Goal: Consume media (video, audio)

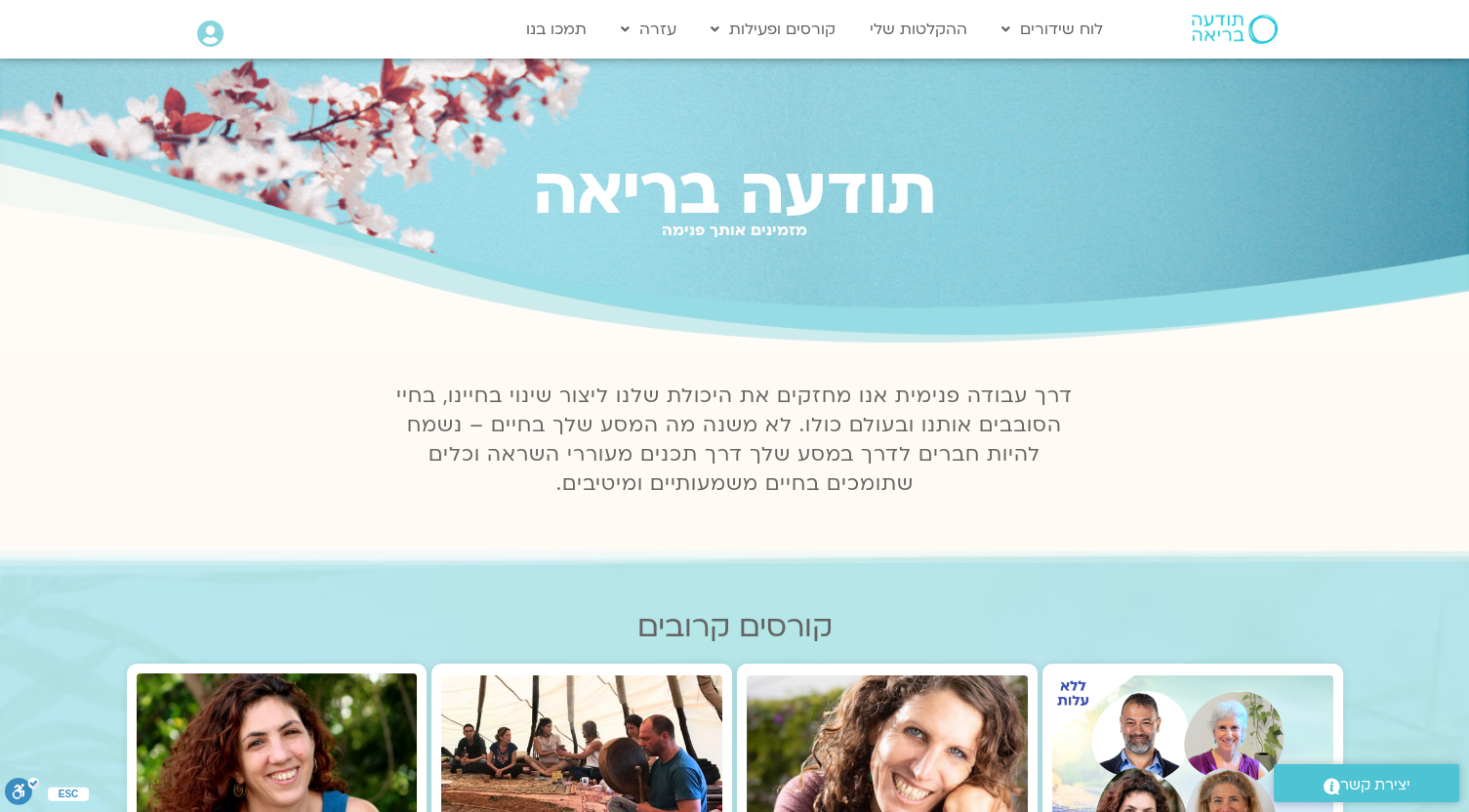
click at [206, 48] on div at bounding box center [210, 36] width 27 height 31
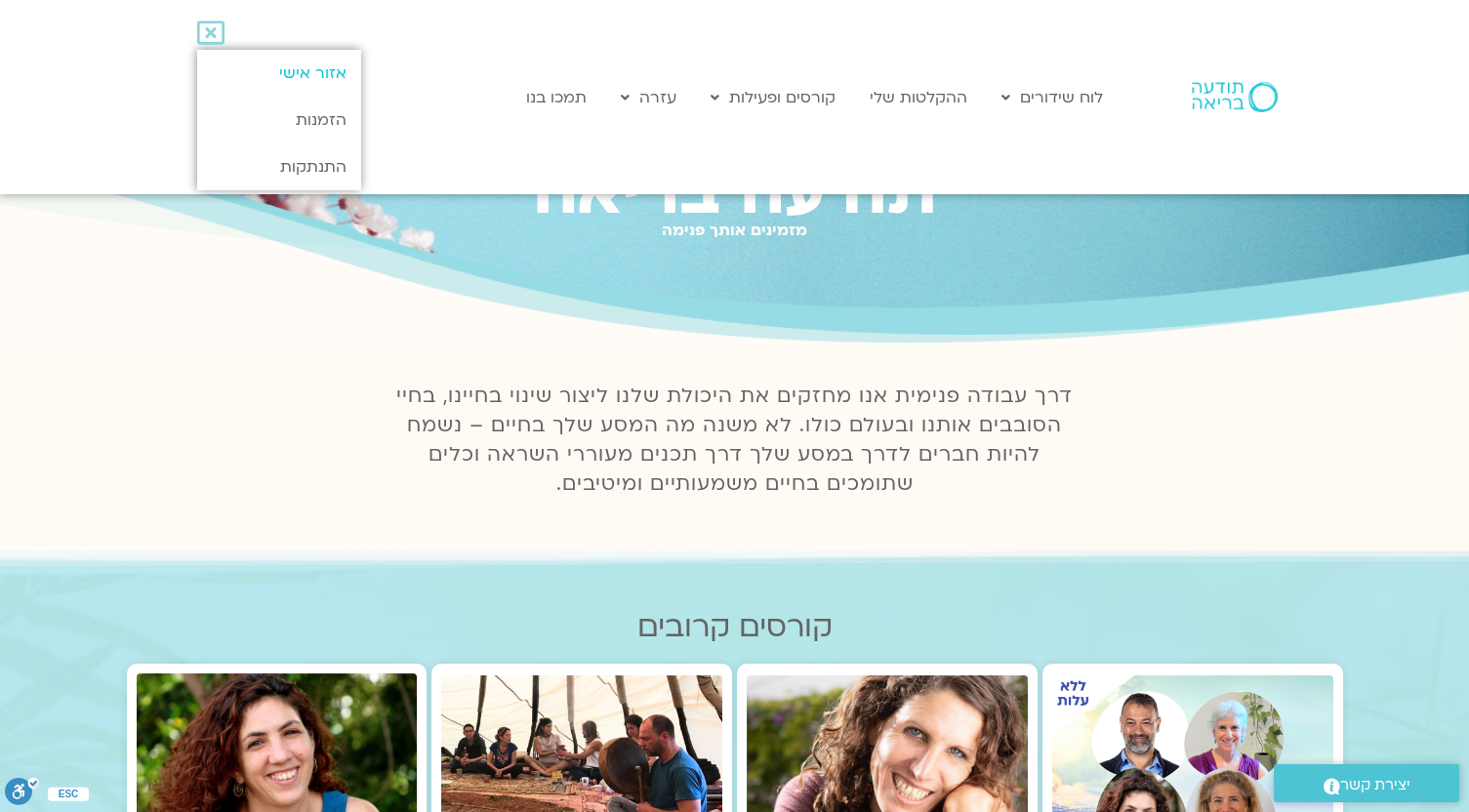
click at [305, 83] on link "אזור אישי" at bounding box center [278, 72] width 163 height 47
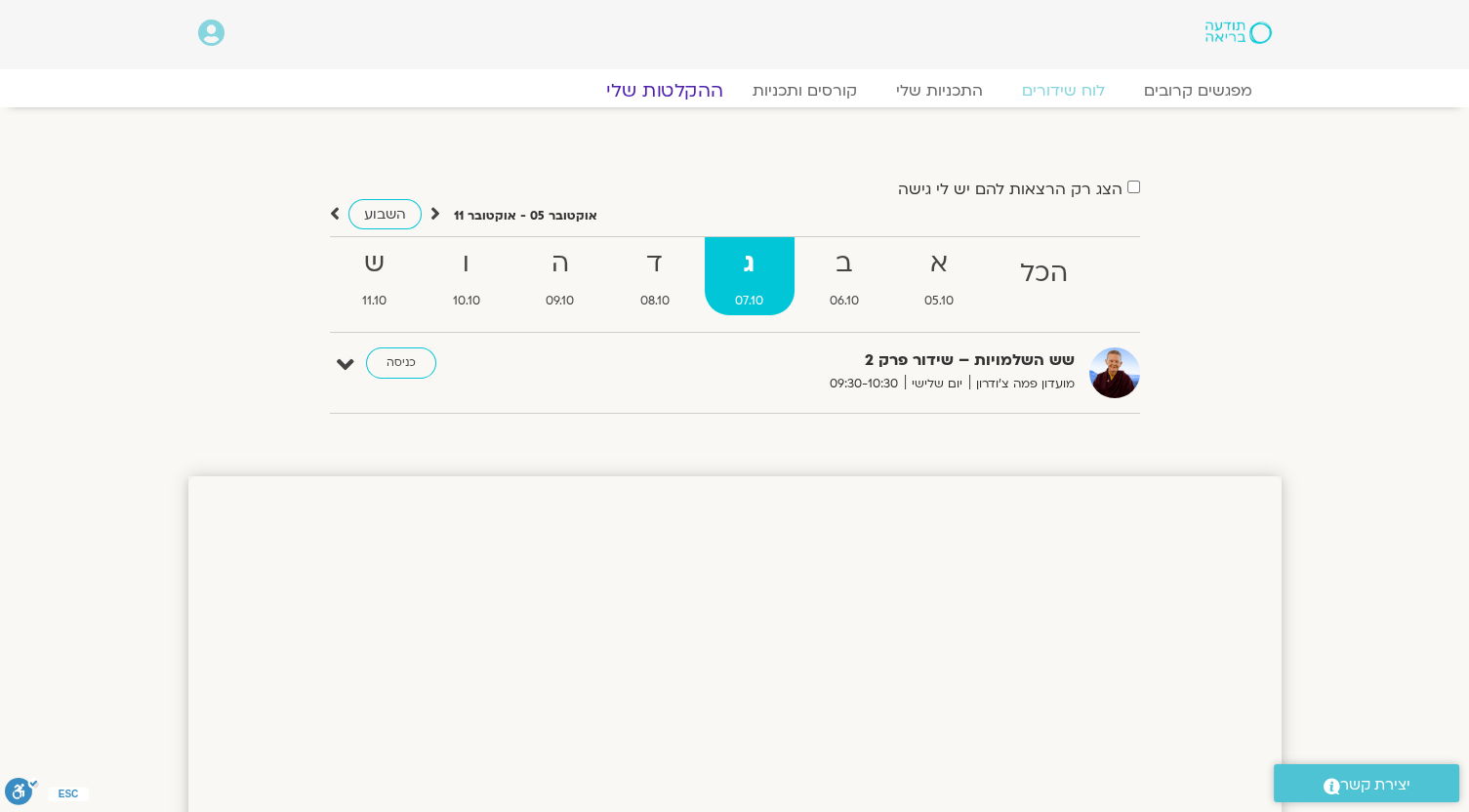
click at [696, 83] on link "ההקלטות שלי" at bounding box center [665, 91] width 164 height 24
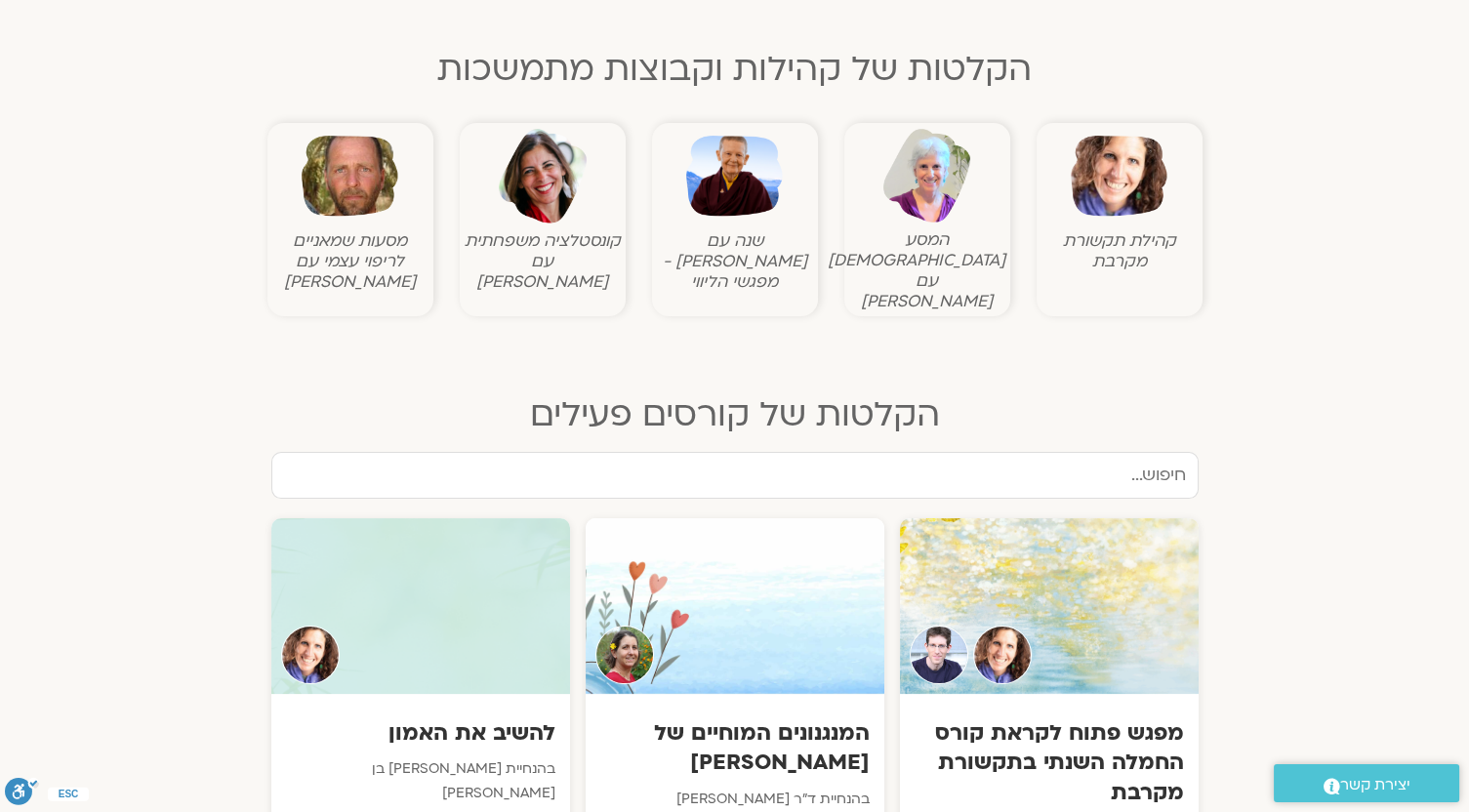
scroll to position [660, 0]
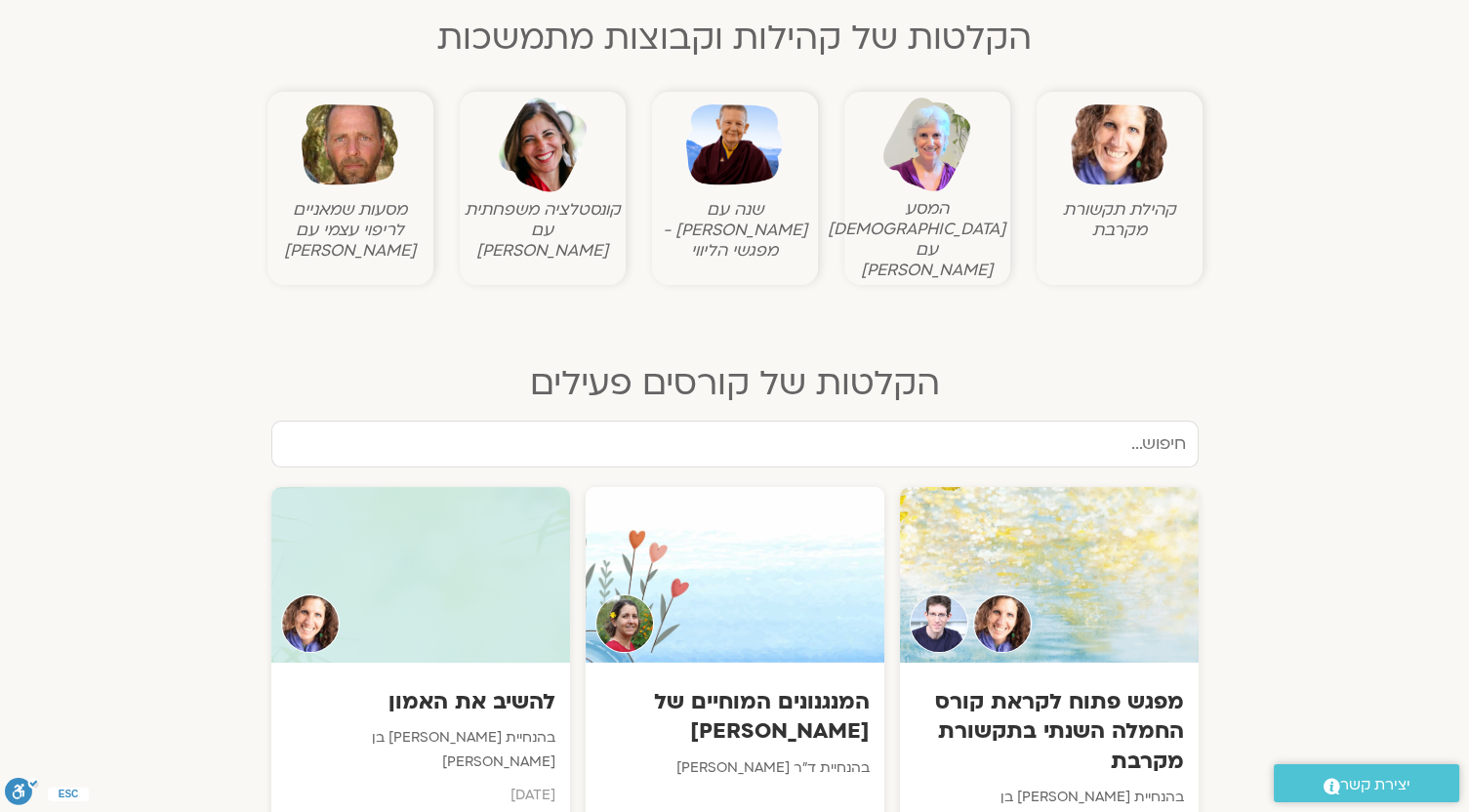
click at [1149, 438] on input "text" at bounding box center [735, 444] width 927 height 47
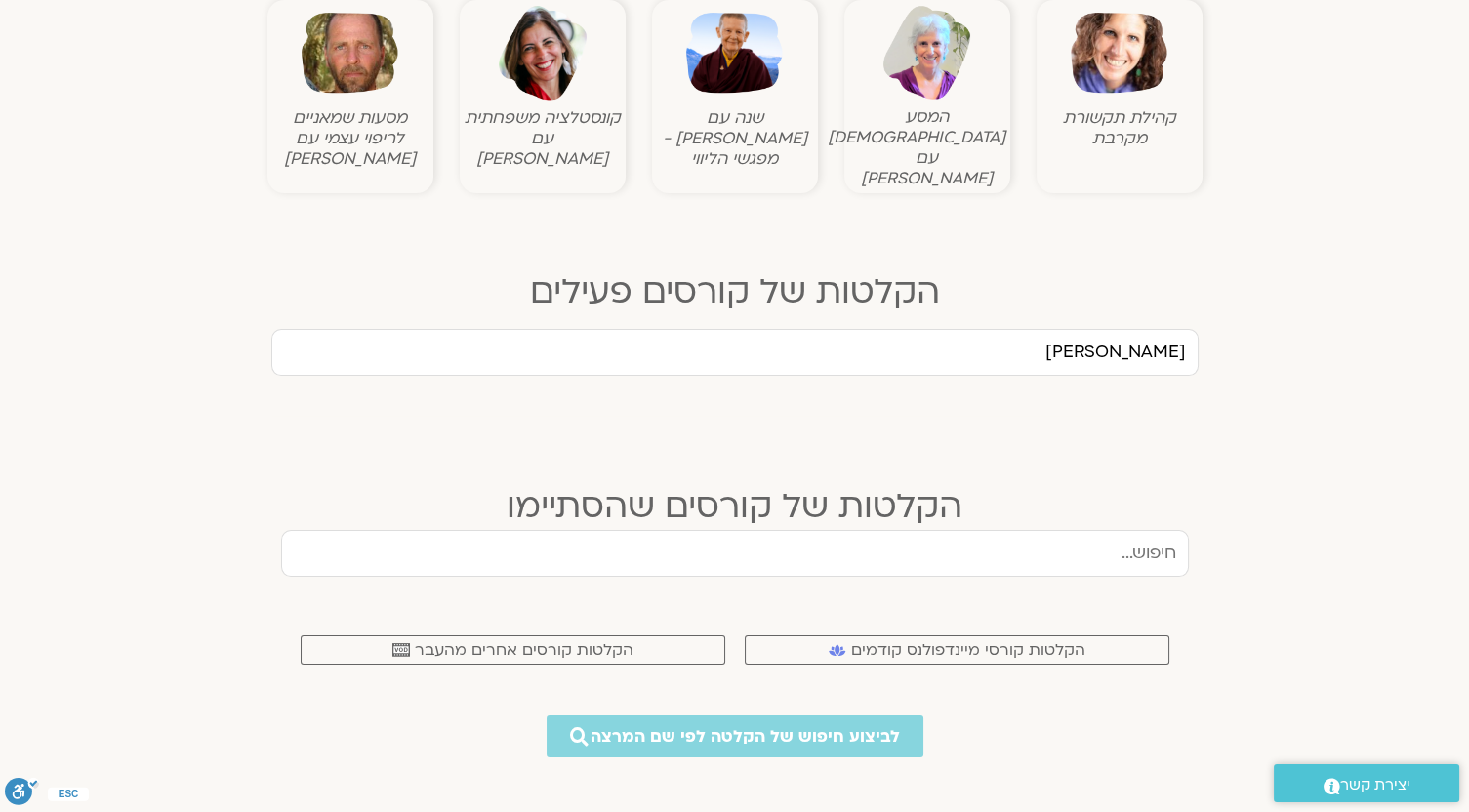
scroll to position [664, 0]
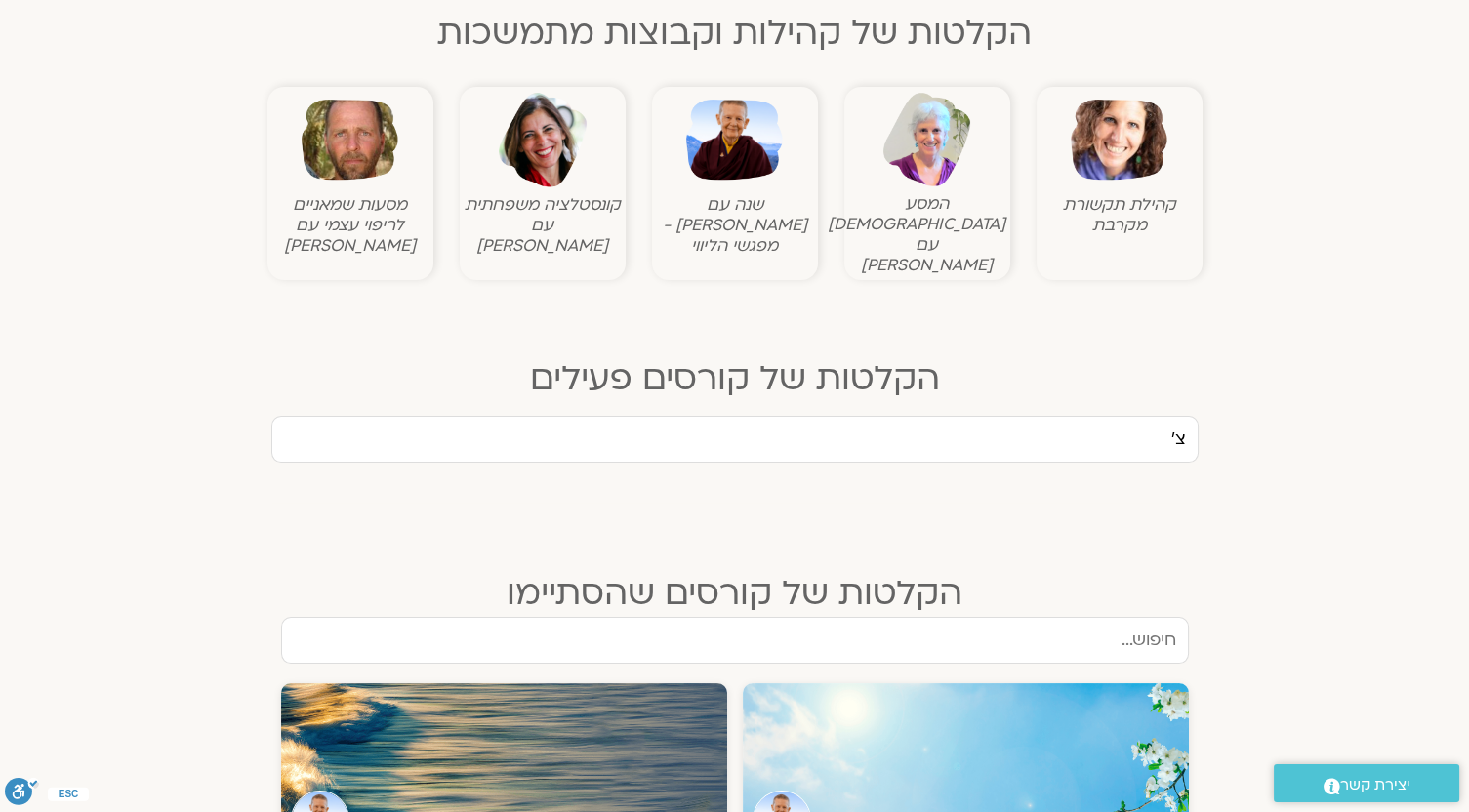
type input "צ"
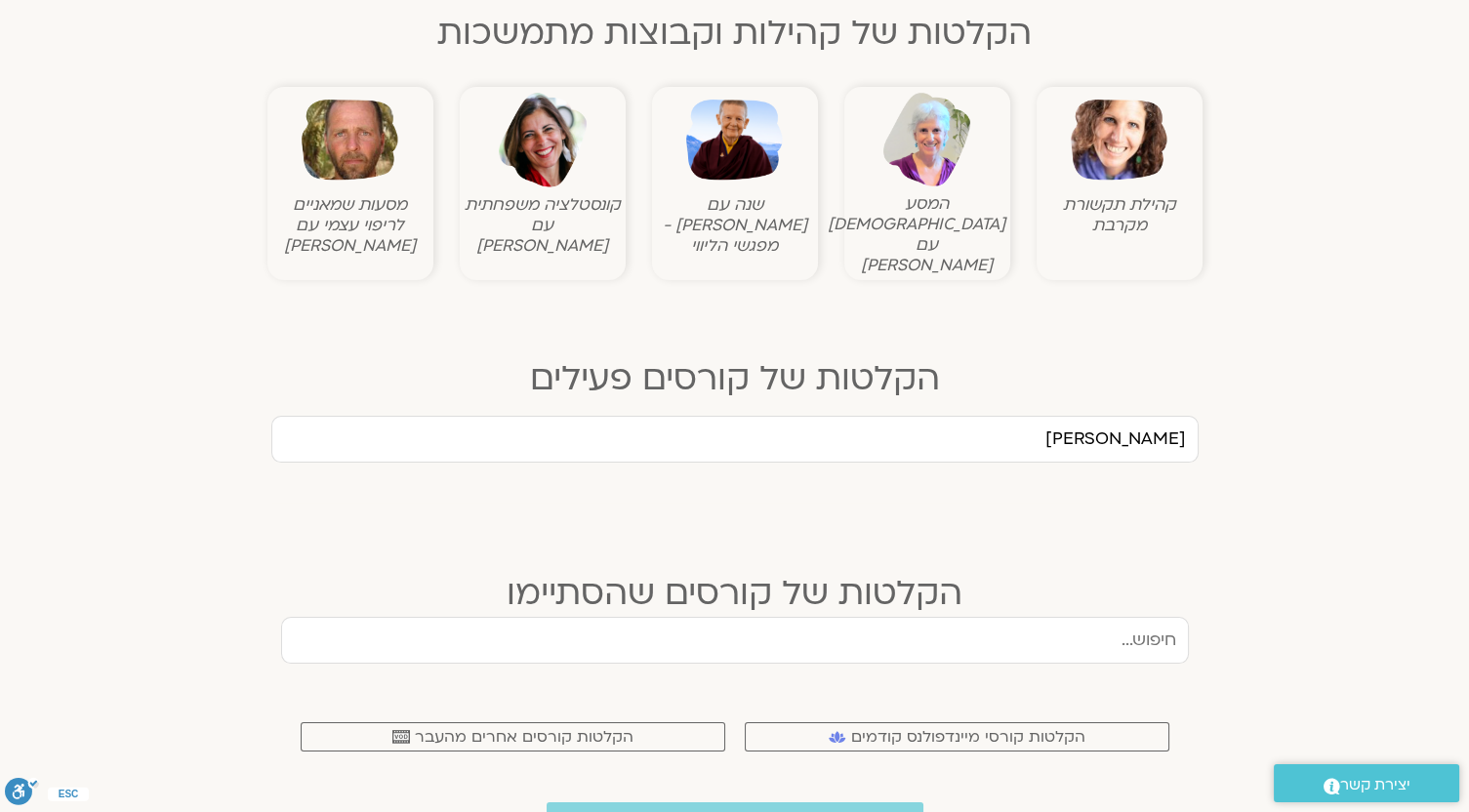
type input "הלית"
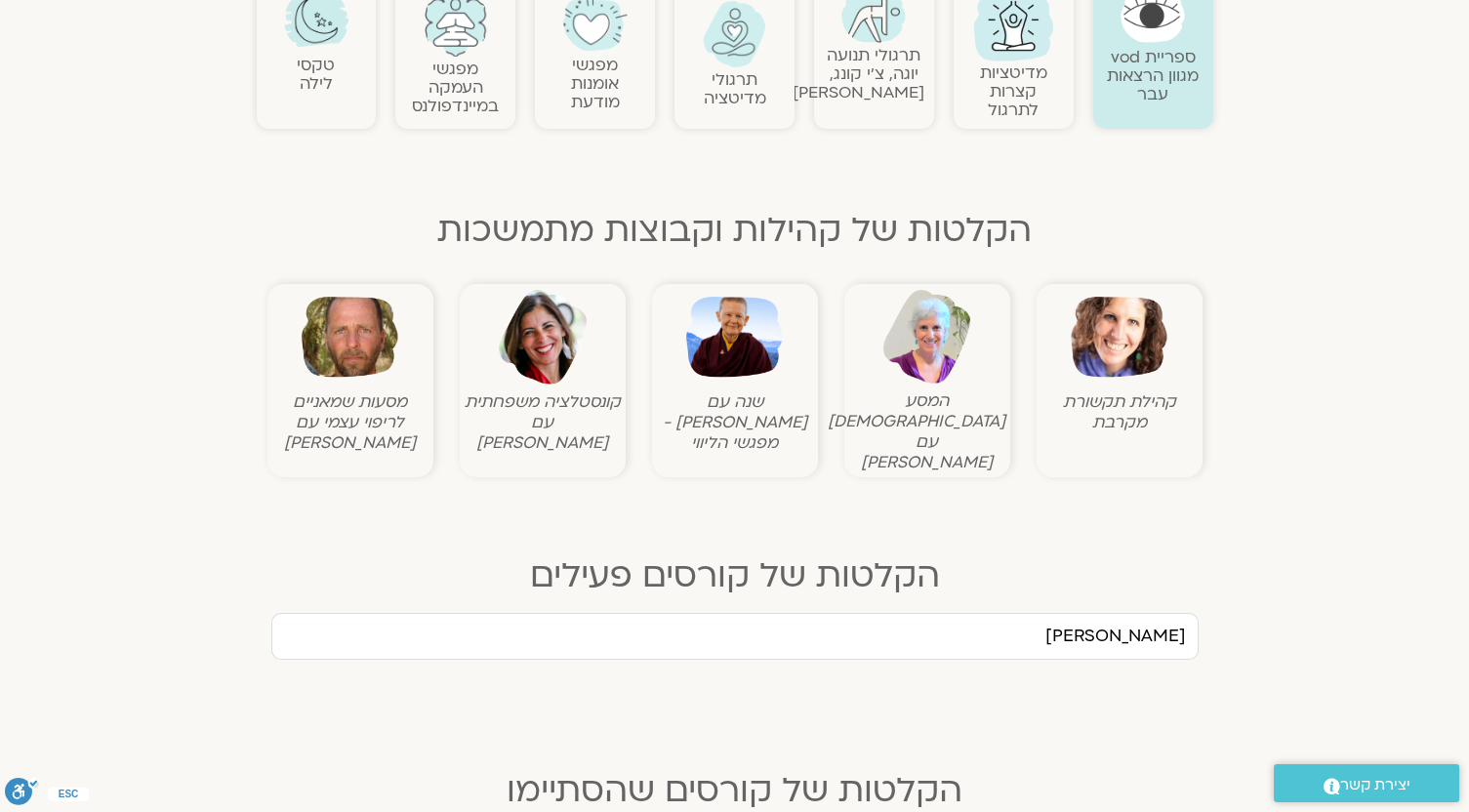
scroll to position [496, 0]
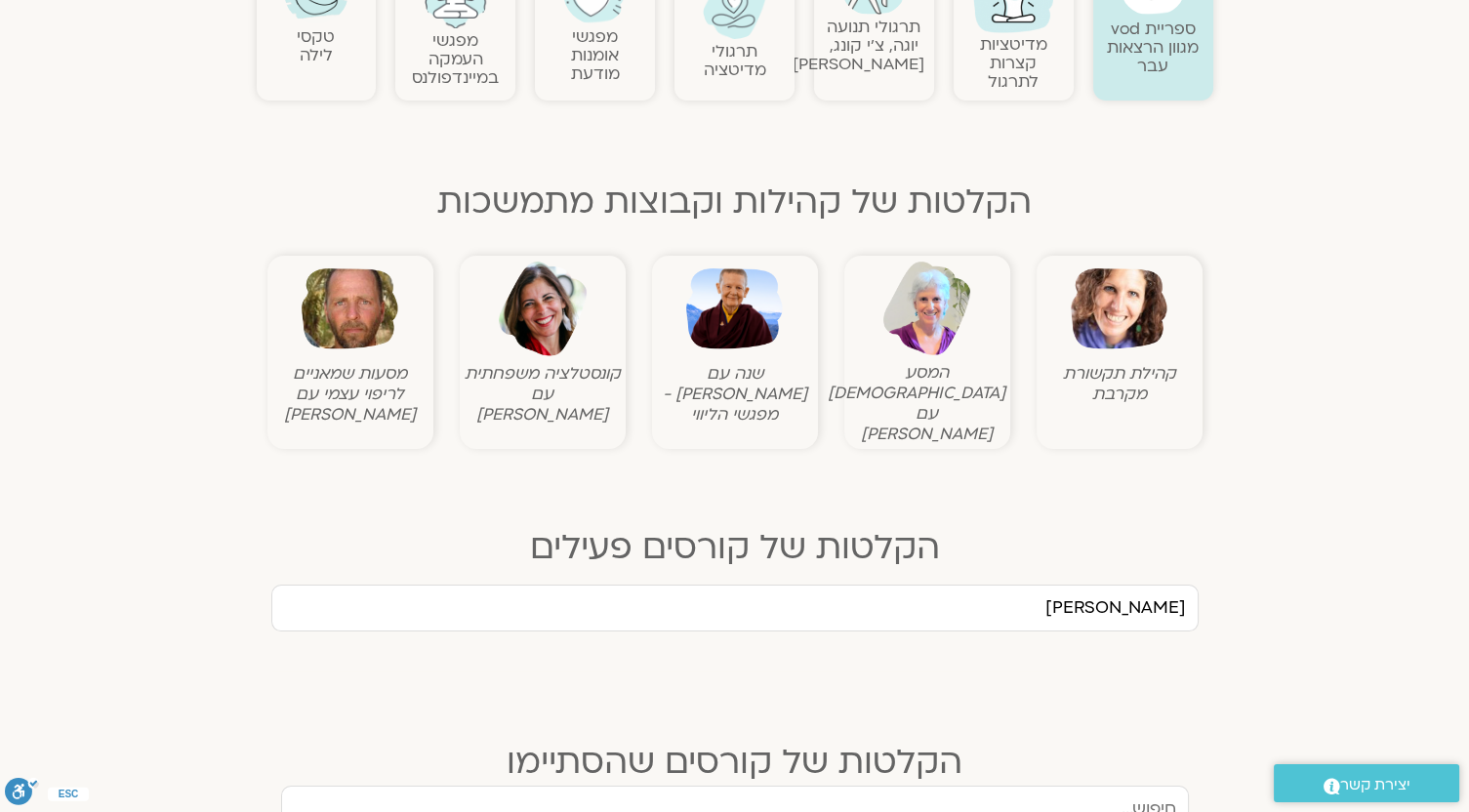
drag, startPoint x: 1125, startPoint y: 602, endPoint x: 1330, endPoint y: 612, distance: 205.2
click at [1330, 612] on section "הלית מפגש פתוח לקראת קורס החמלה השנתי בתקשורת מקרבת בהנחיית שאנייה כהן בן חיים …" at bounding box center [734, 630] width 1469 height 92
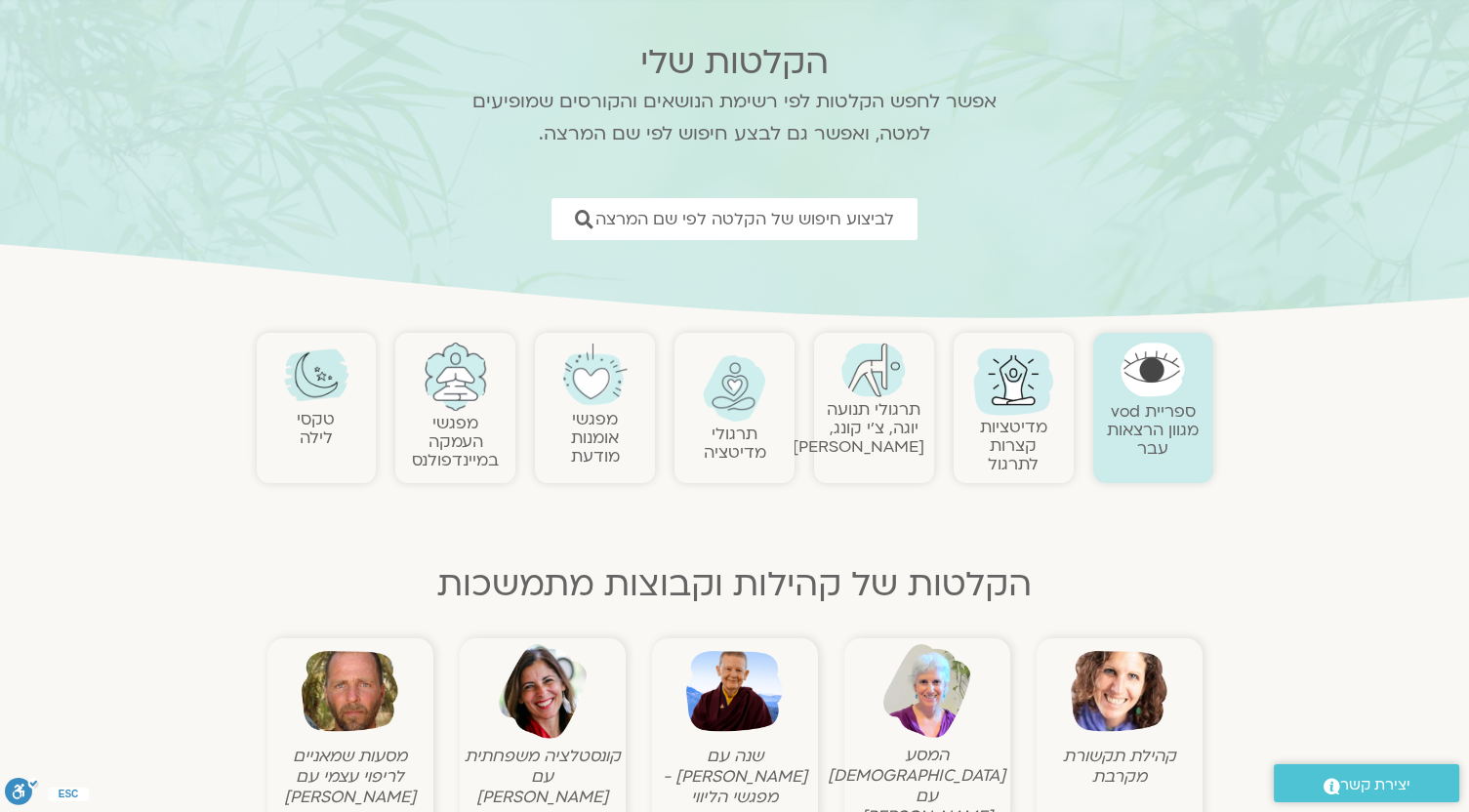
scroll to position [4, 0]
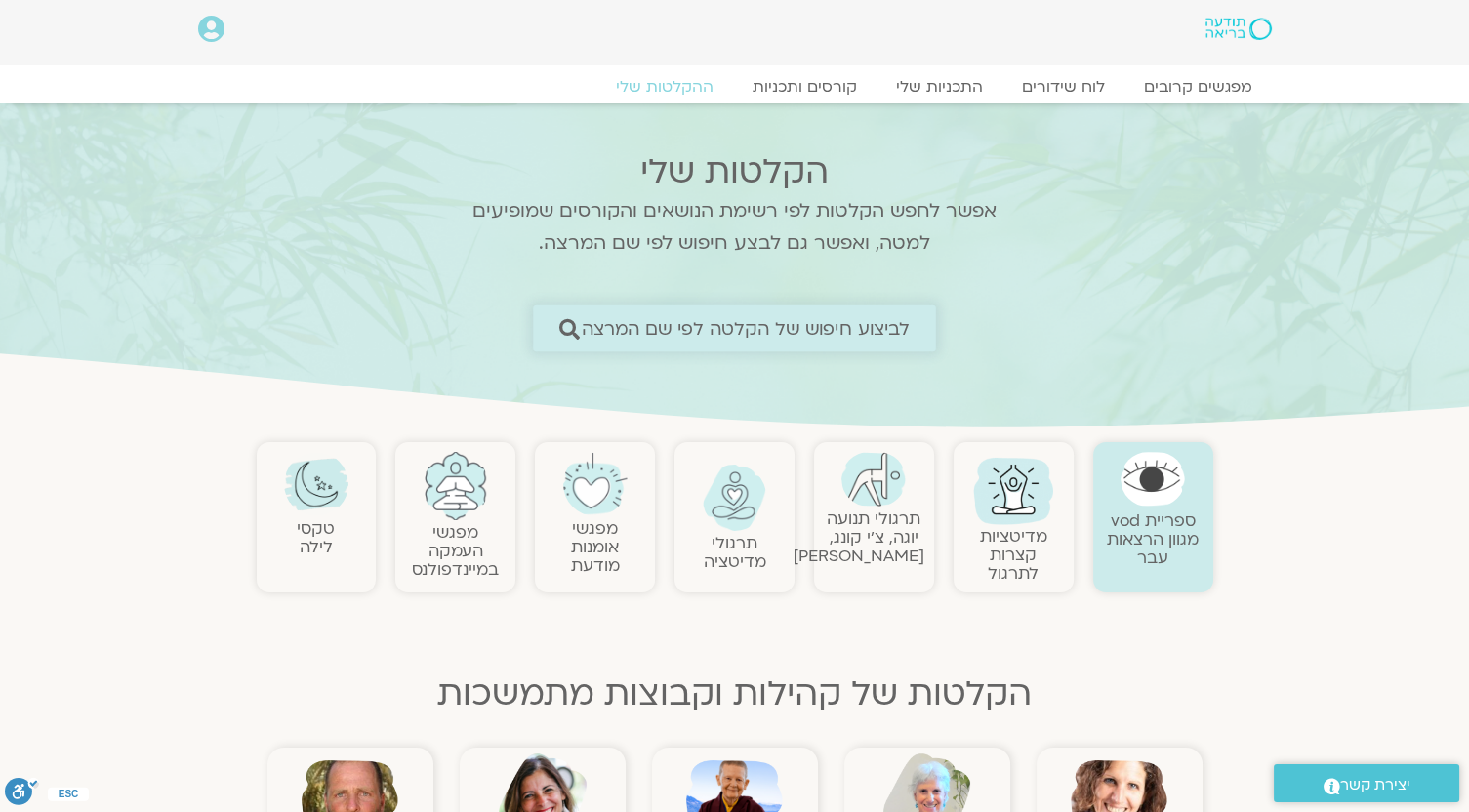
click at [891, 319] on span "לביצוע חיפוש של הקלטה לפי שם המרצה" at bounding box center [746, 328] width 329 height 21
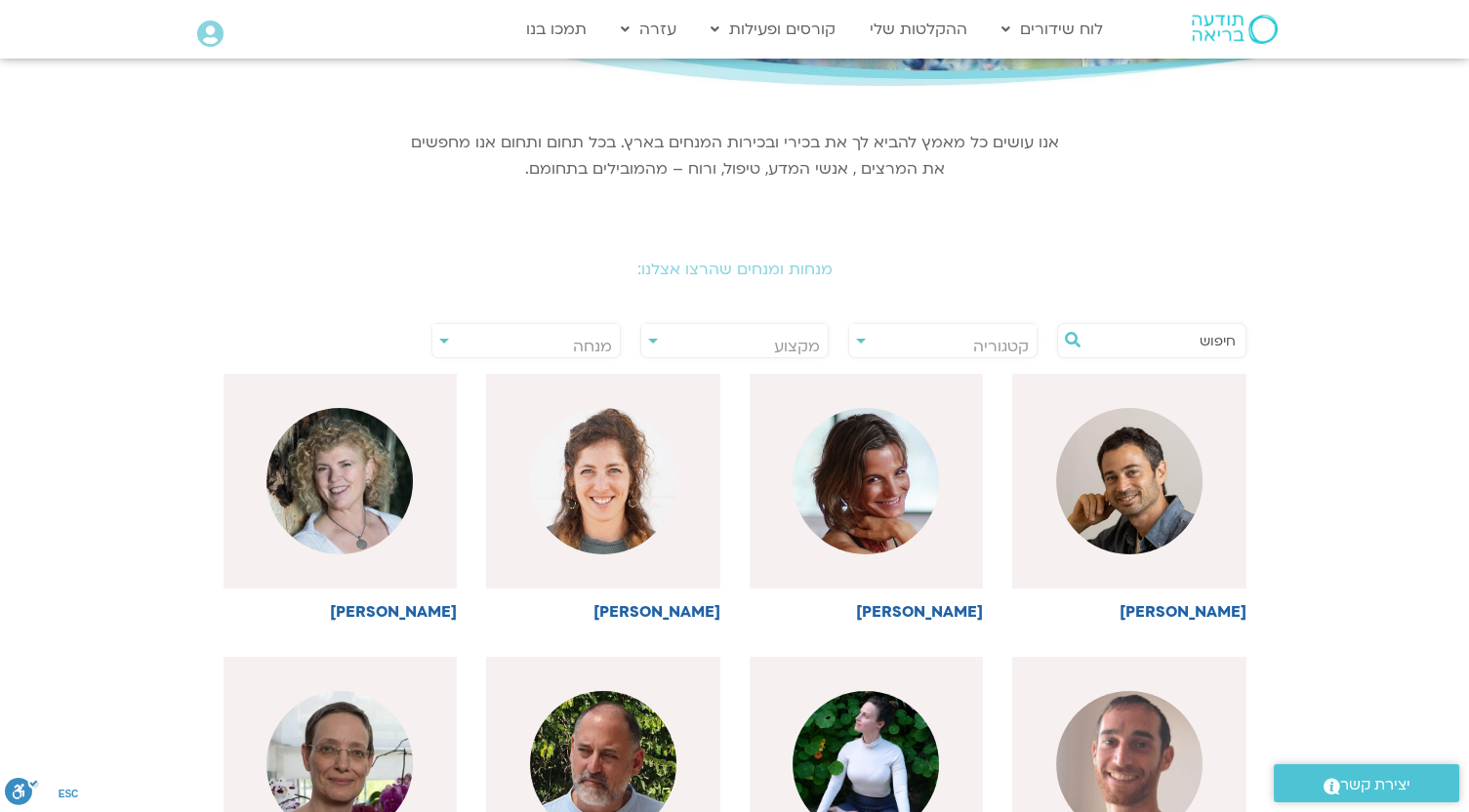
scroll to position [227, 0]
click at [1171, 335] on input "text" at bounding box center [1162, 342] width 149 height 34
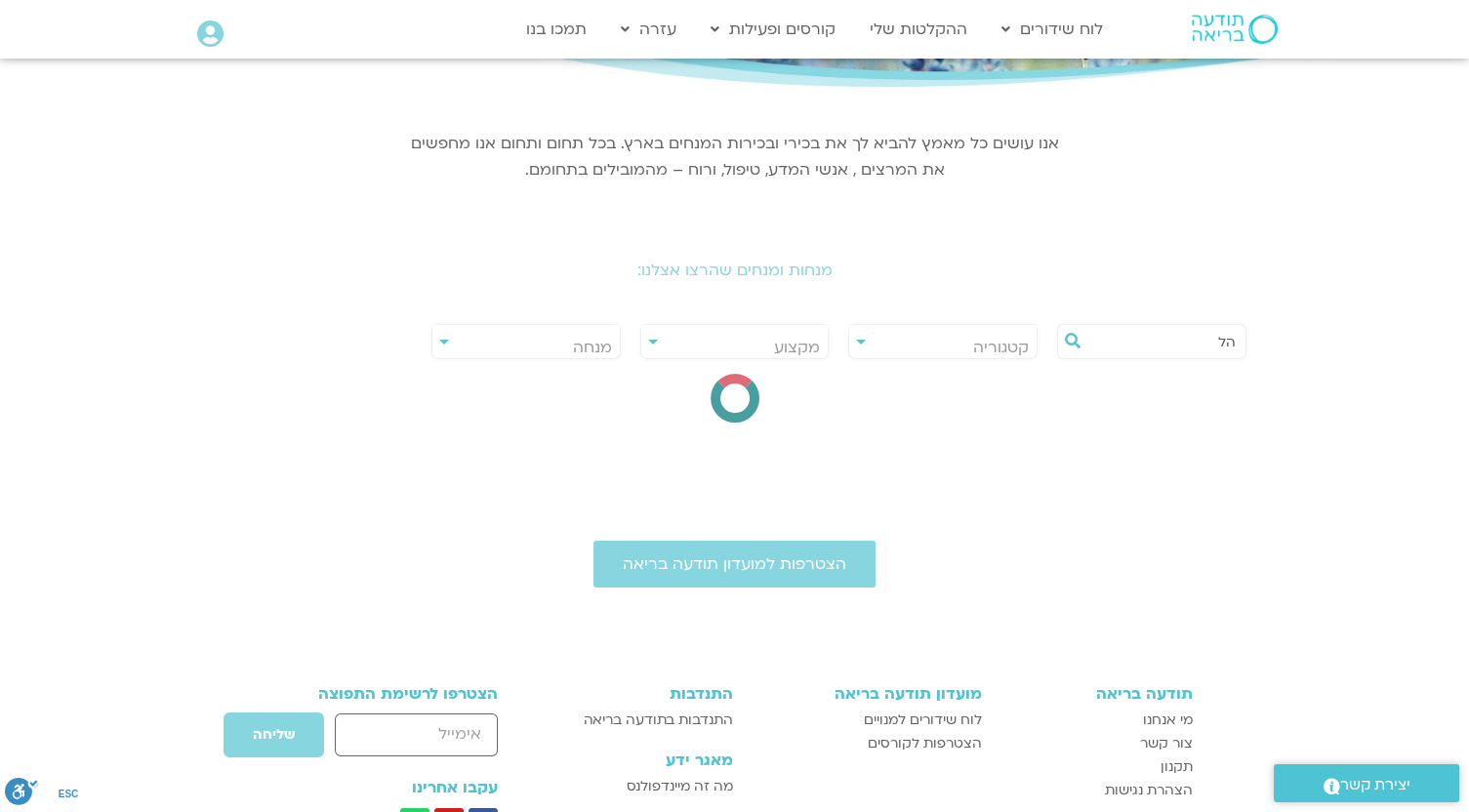
type input "ה"
type input "צ"
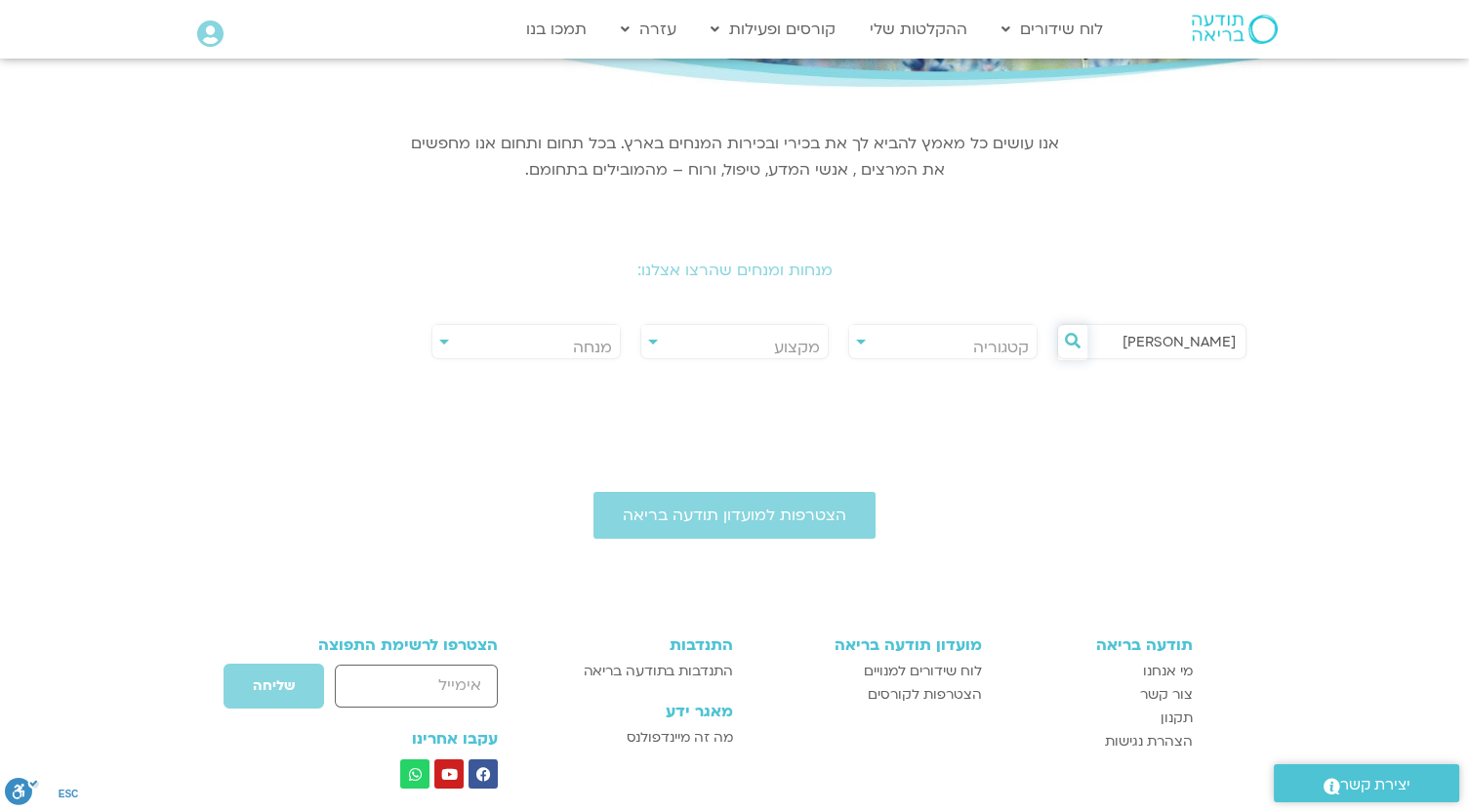
click at [1080, 341] on icon at bounding box center [1073, 341] width 16 height 16
click at [1074, 340] on icon at bounding box center [1073, 341] width 16 height 16
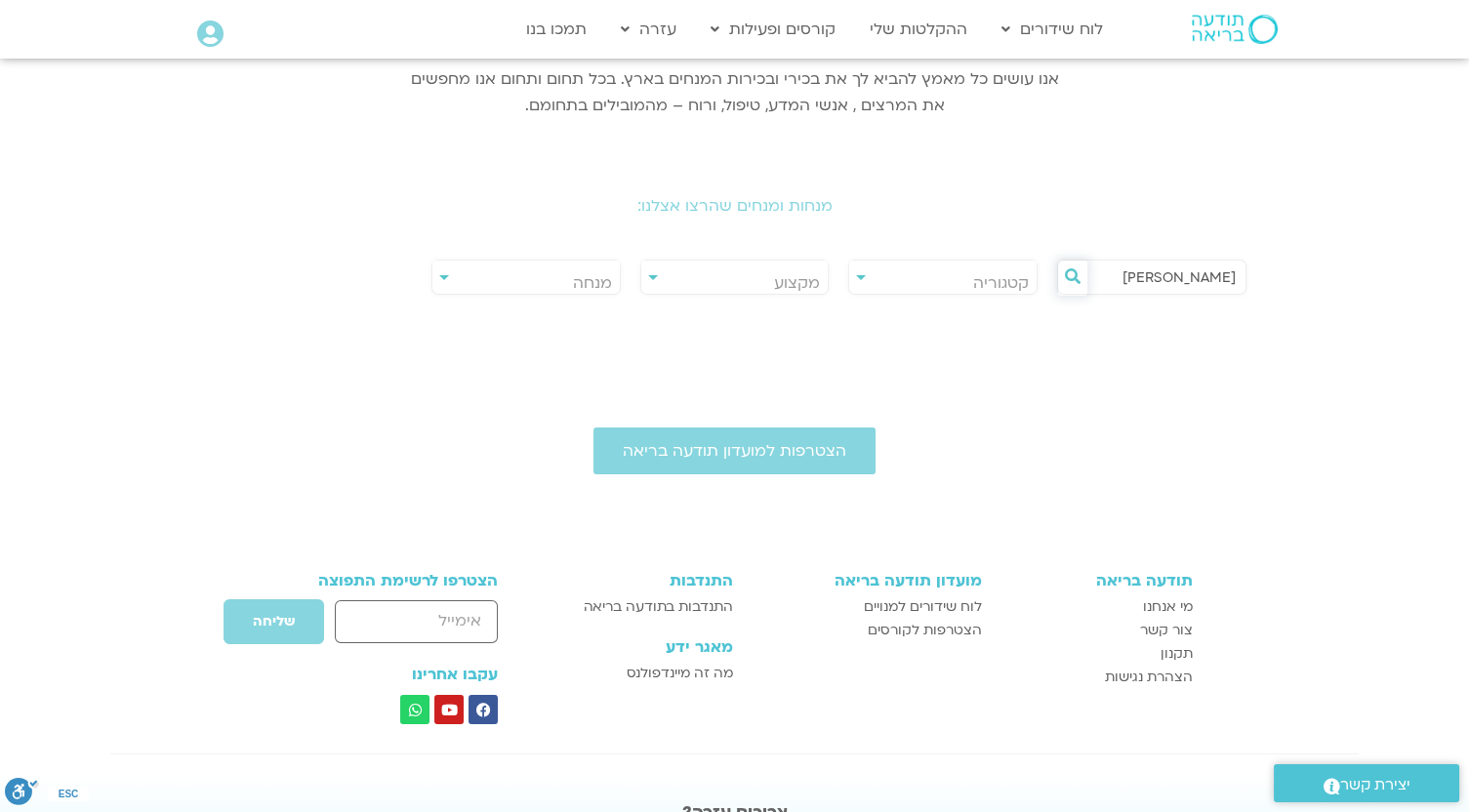
scroll to position [290, 0]
drag, startPoint x: 1167, startPoint y: 291, endPoint x: 1500, endPoint y: 254, distance: 335.0
click at [1468, 254] on html "דלג לתוכן Main Menu לוח שידורים לוח שידורים יומי תכניה שבועית ההקלטות שלי קורסי…" at bounding box center [734, 350] width 1469 height 1280
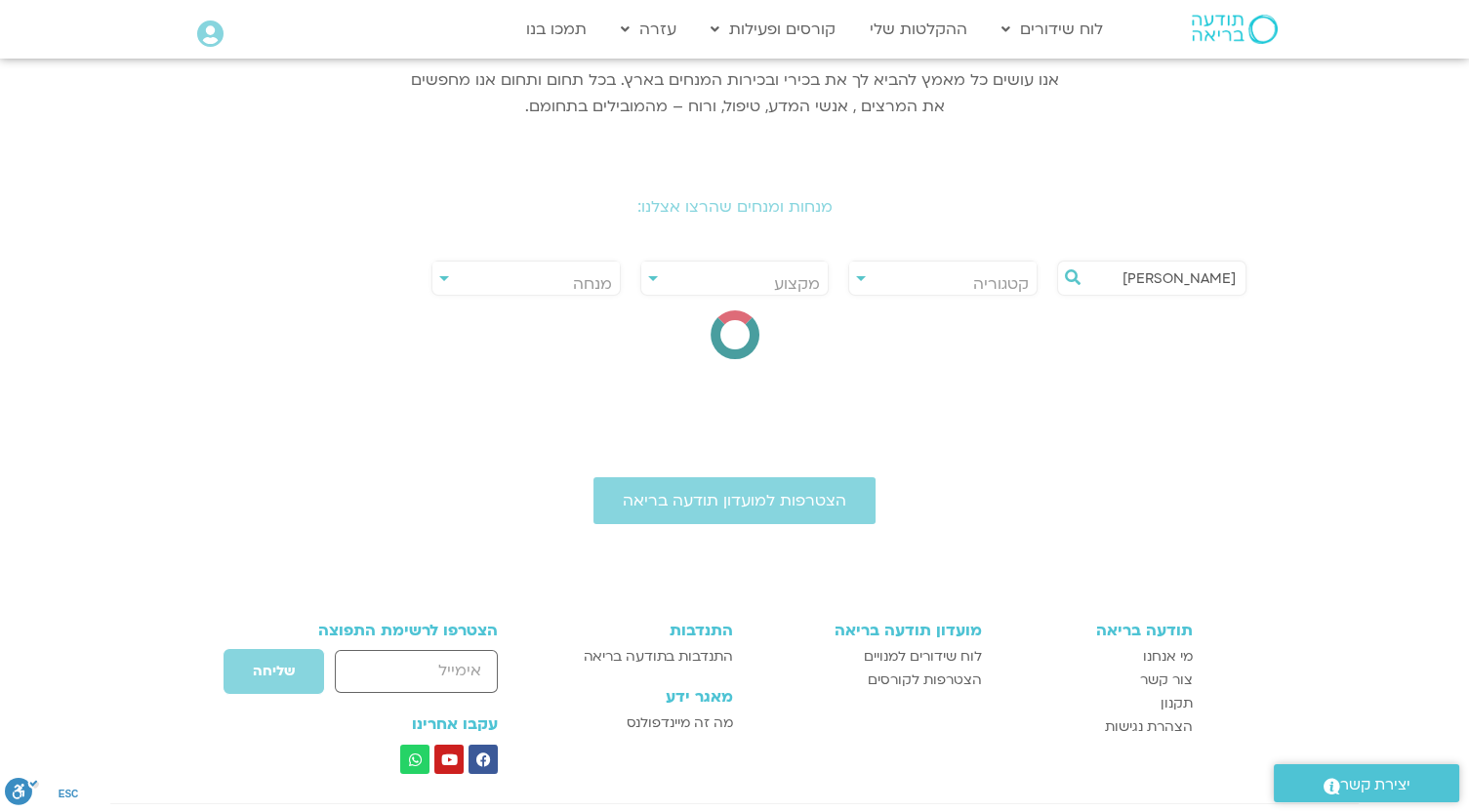
type input "הילית"
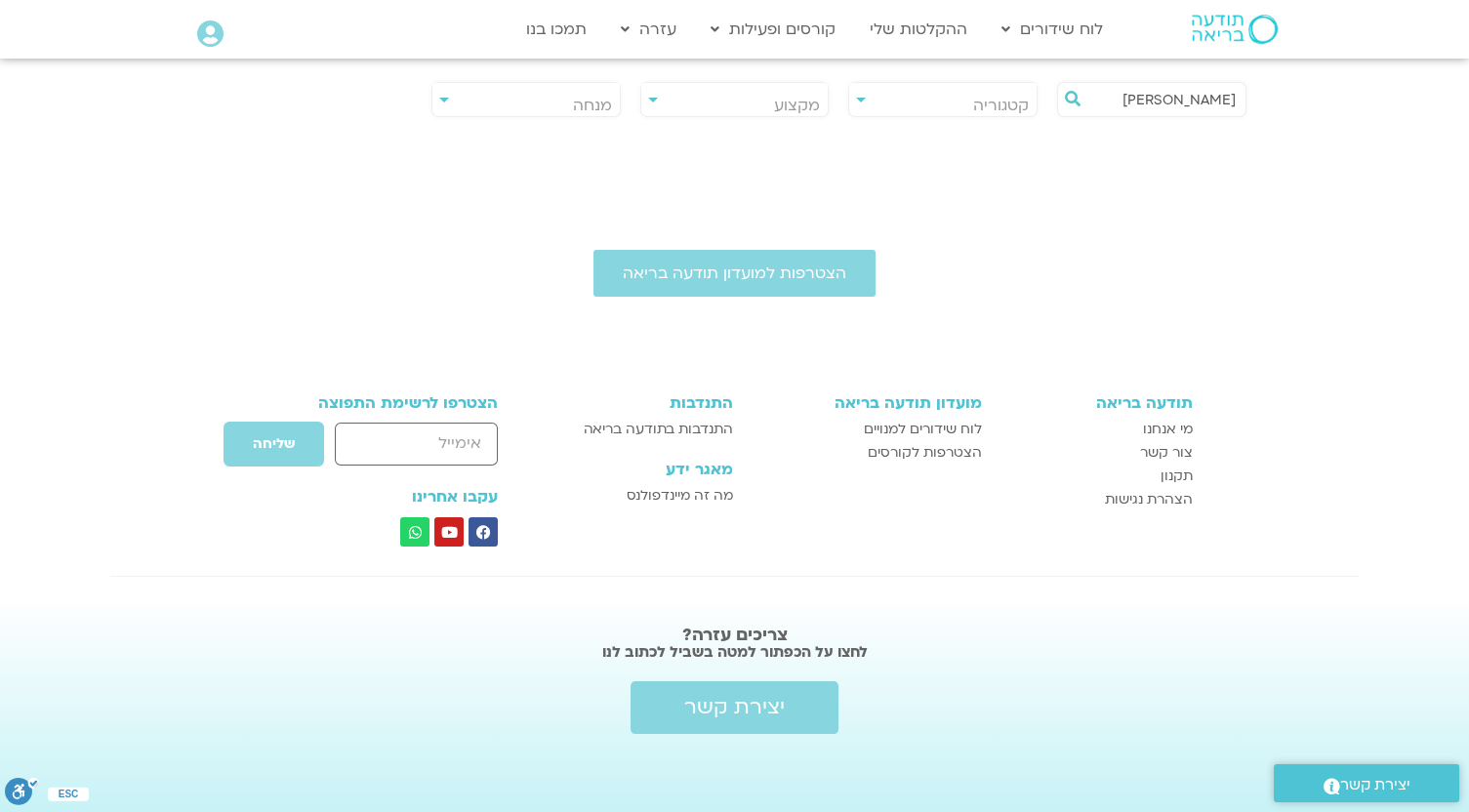
scroll to position [0, 0]
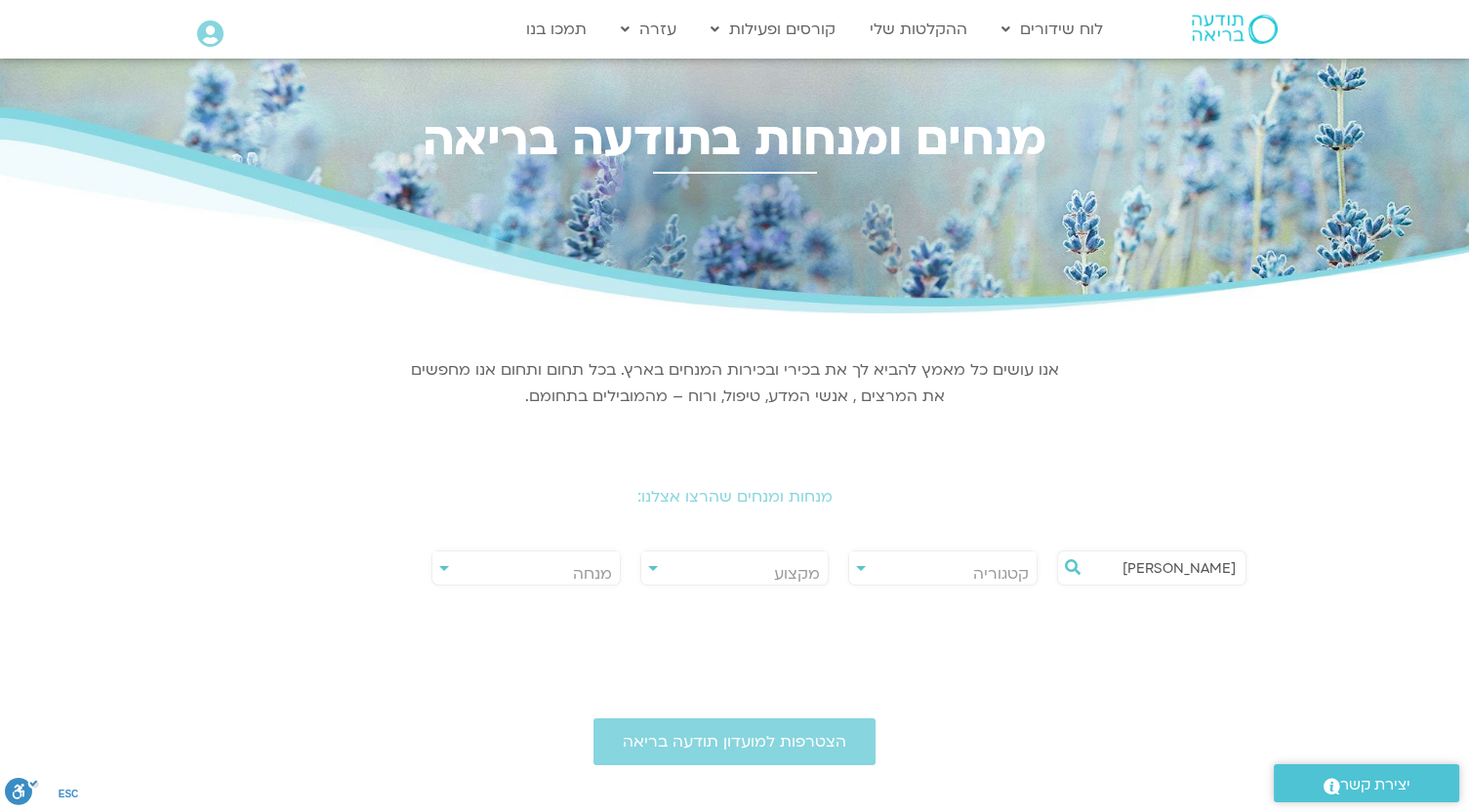
drag, startPoint x: 1186, startPoint y: 568, endPoint x: 1383, endPoint y: 574, distance: 197.1
click at [1383, 574] on section "**********" at bounding box center [734, 461] width 1469 height 297
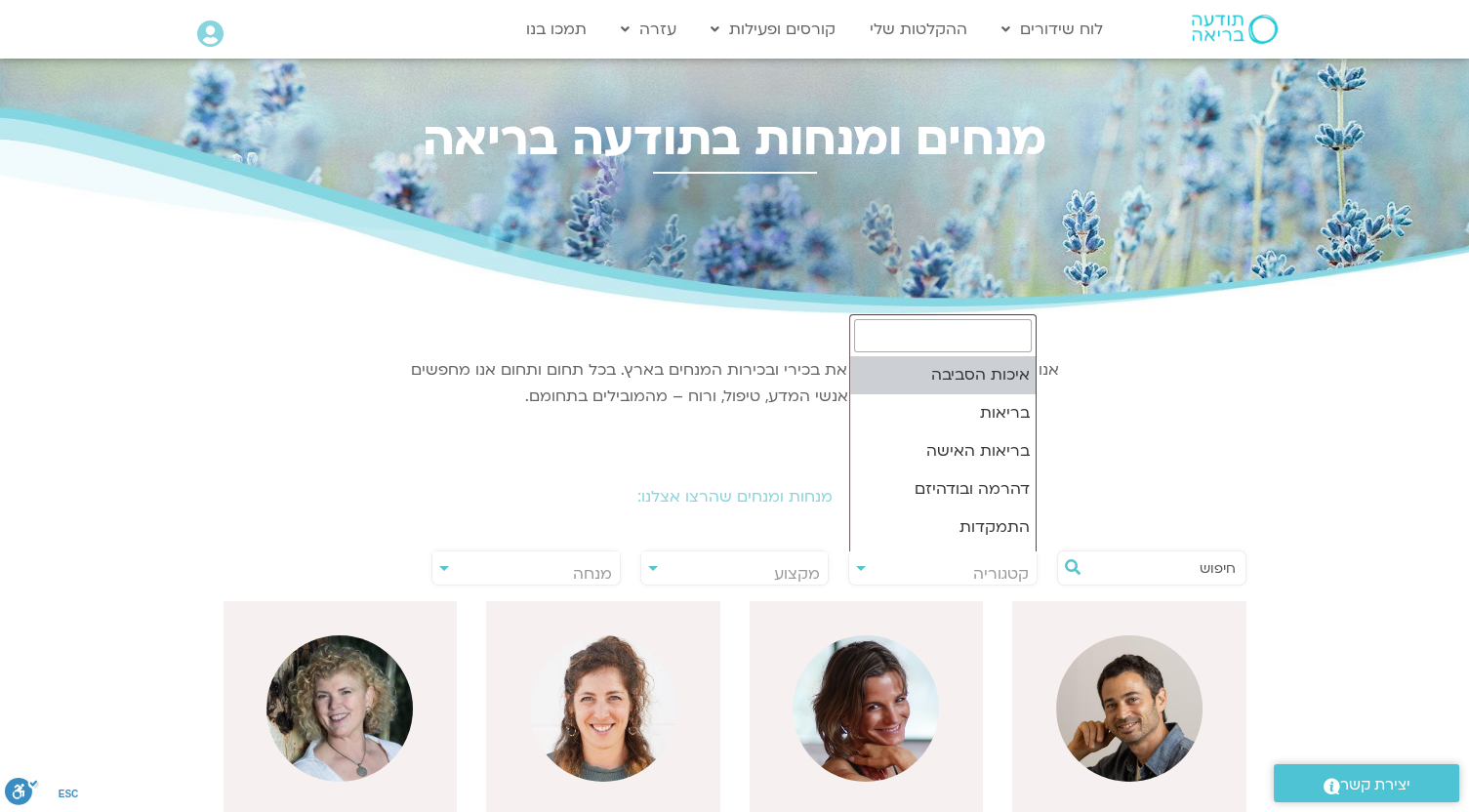
click at [863, 560] on span "קטגוריה" at bounding box center [943, 573] width 187 height 45
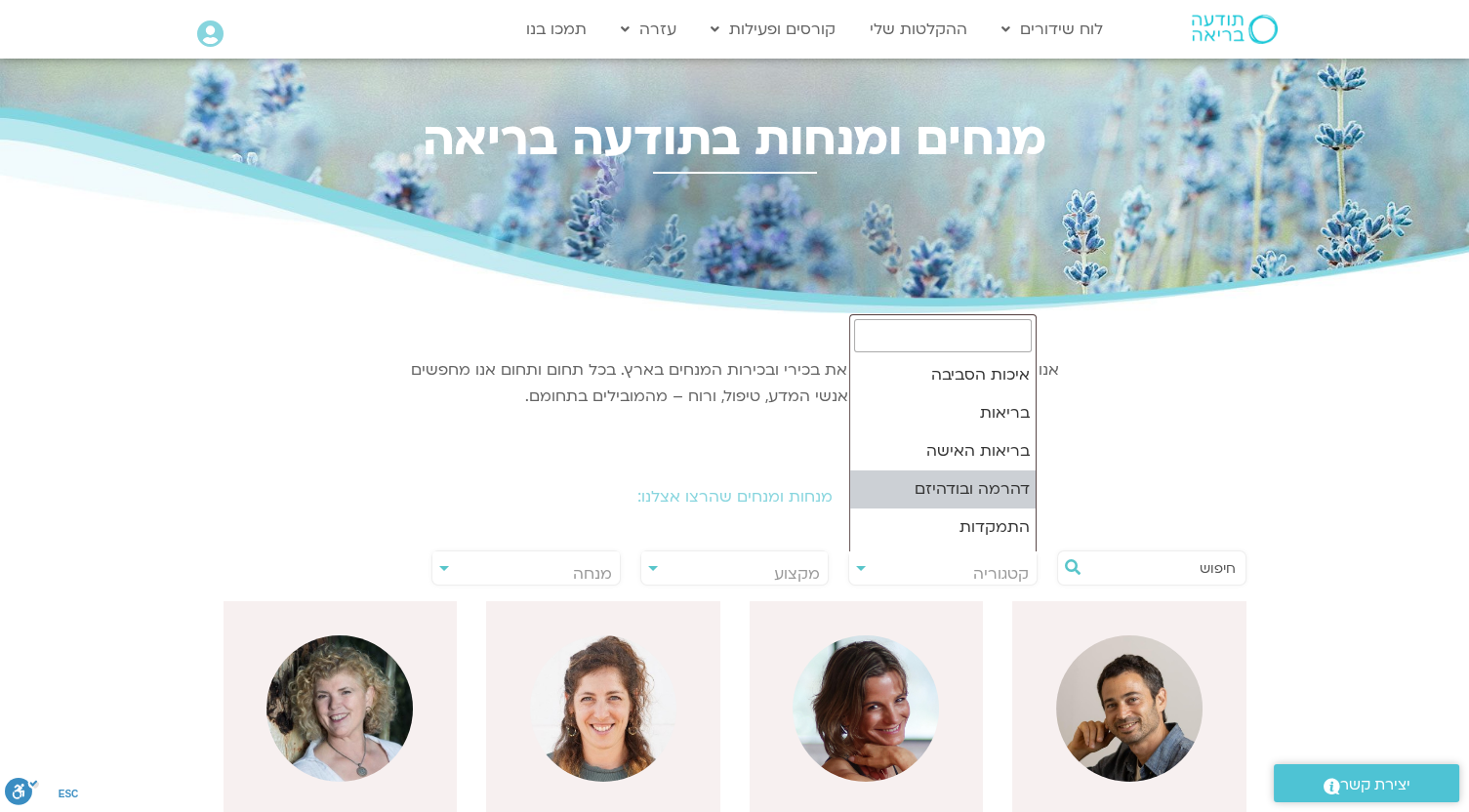
select select "***"
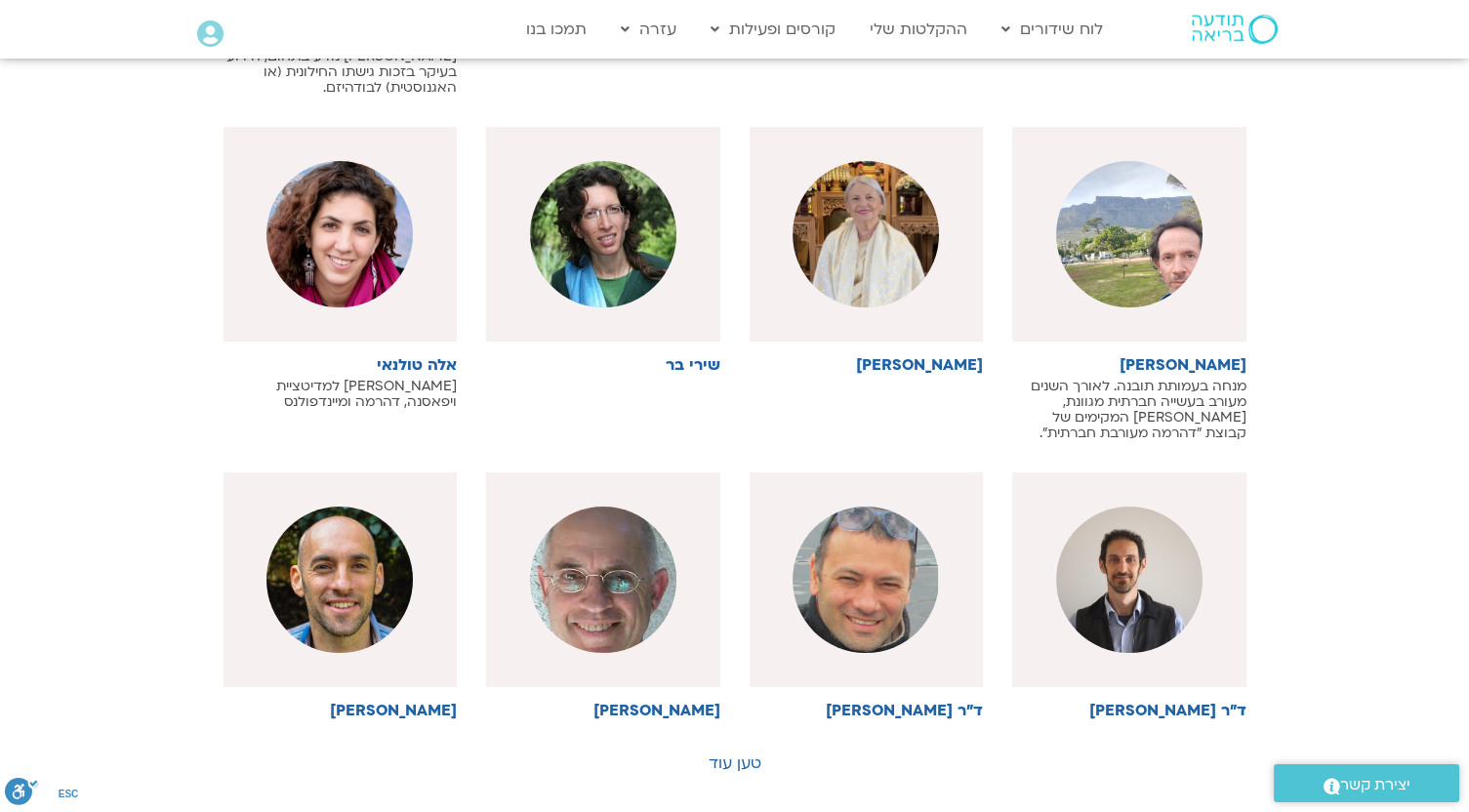
scroll to position [851, 0]
click at [883, 225] on img at bounding box center [866, 236] width 147 height 147
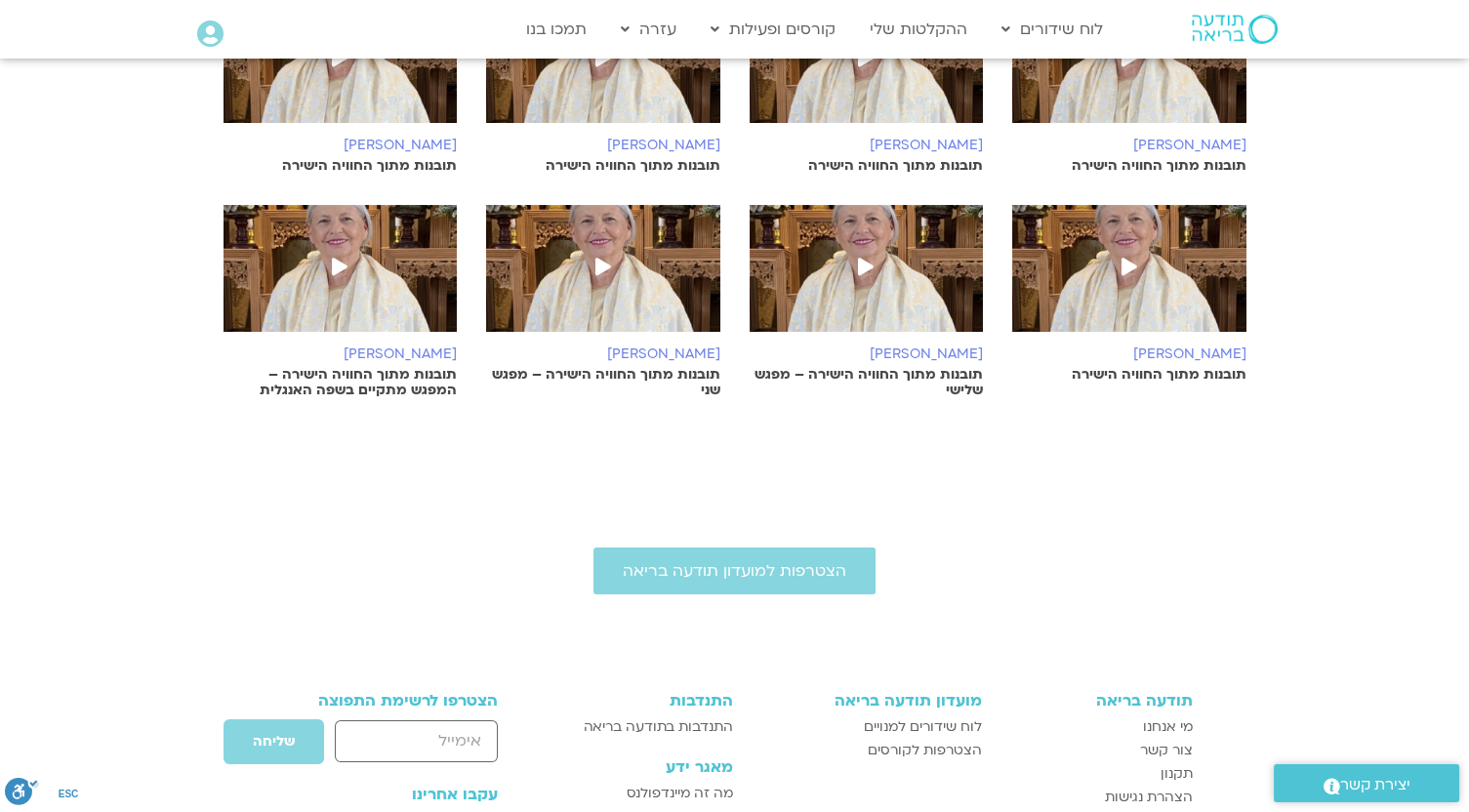
scroll to position [510, 0]
click at [343, 256] on icon at bounding box center [340, 265] width 16 height 18
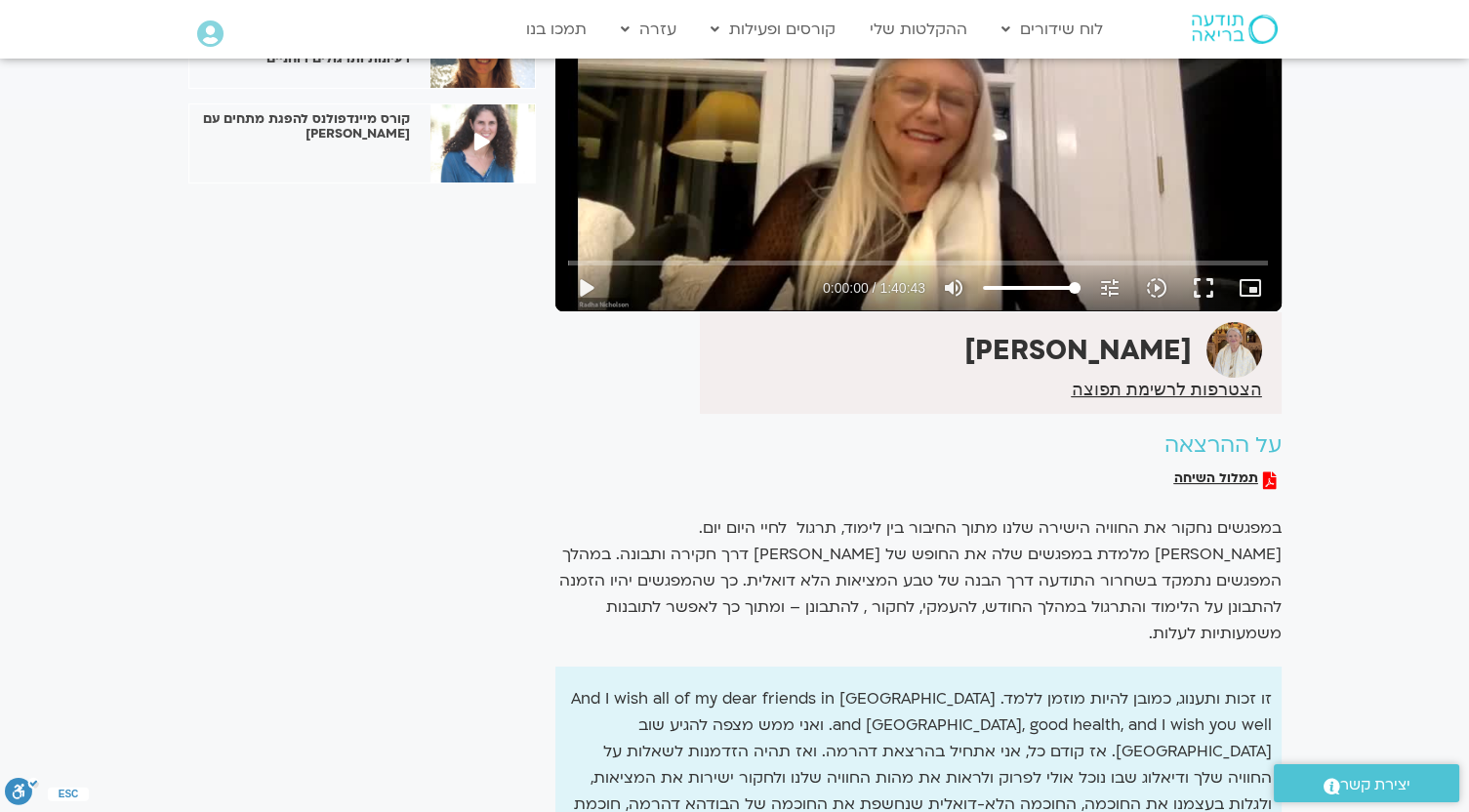
scroll to position [327, 0]
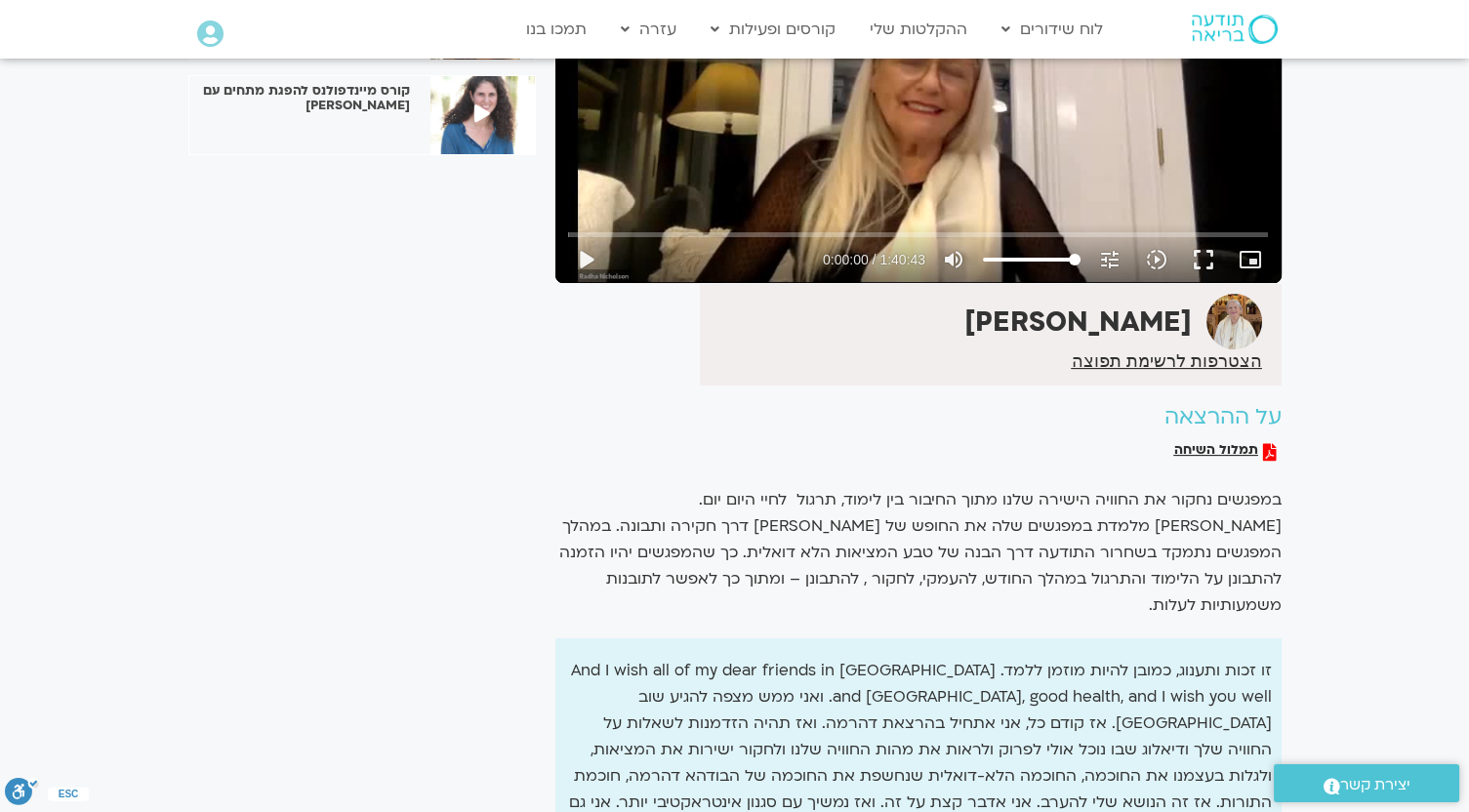
click at [414, 623] on div "המוח החומל: לטפל בעצמי דרך הטיפול באחר לילה קמחי פיתוח חוכמה במצבי היומיום: שיט…" at bounding box center [362, 380] width 367 height 1191
drag, startPoint x: 414, startPoint y: 623, endPoint x: 281, endPoint y: 478, distance: 196.8
click at [281, 478] on div "המוח החומל: לטפל בעצמי דרך הטיפול באחר לילה קמחי פיתוח חוכמה במצבי היומיום: שיט…" at bounding box center [362, 380] width 367 height 1191
click at [586, 243] on button "play_arrow" at bounding box center [585, 259] width 47 height 47
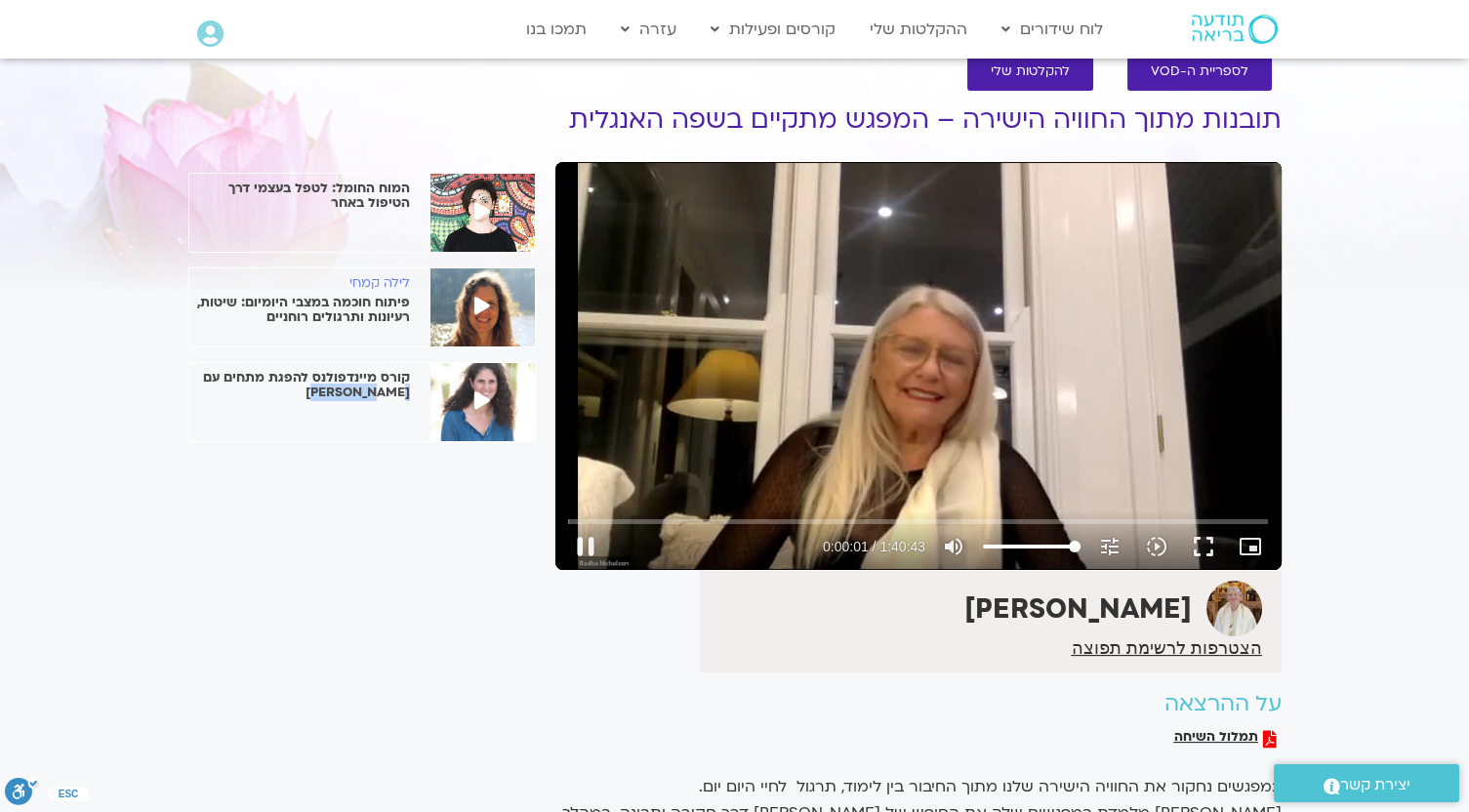
scroll to position [41, 0]
type input "4.642801"
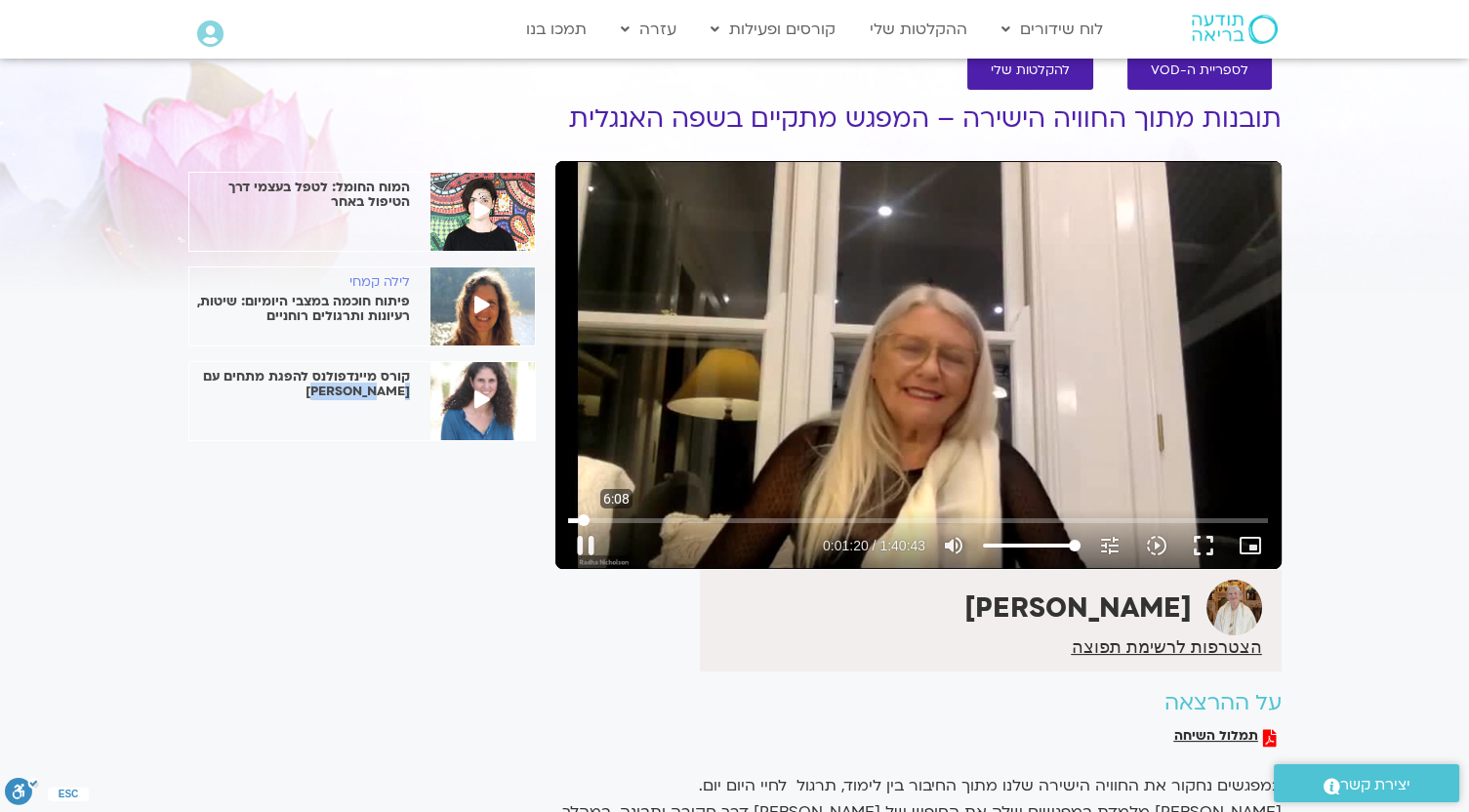
drag, startPoint x: 581, startPoint y: 529, endPoint x: 616, endPoint y: 526, distance: 35.1
click at [616, 526] on div "Skip Ad 6:08 pause 0:01:20 / 1:40:43 volume_up Mute tune Resolution Auto 509p s…" at bounding box center [918, 538] width 712 height 63
click at [914, 363] on div "Skip Ad 1:39:43 pause 0:08:36 / 1:40:43 volume_up Mute tune Resolution Auto 509…" at bounding box center [918, 365] width 726 height 408
type input "516.958931"
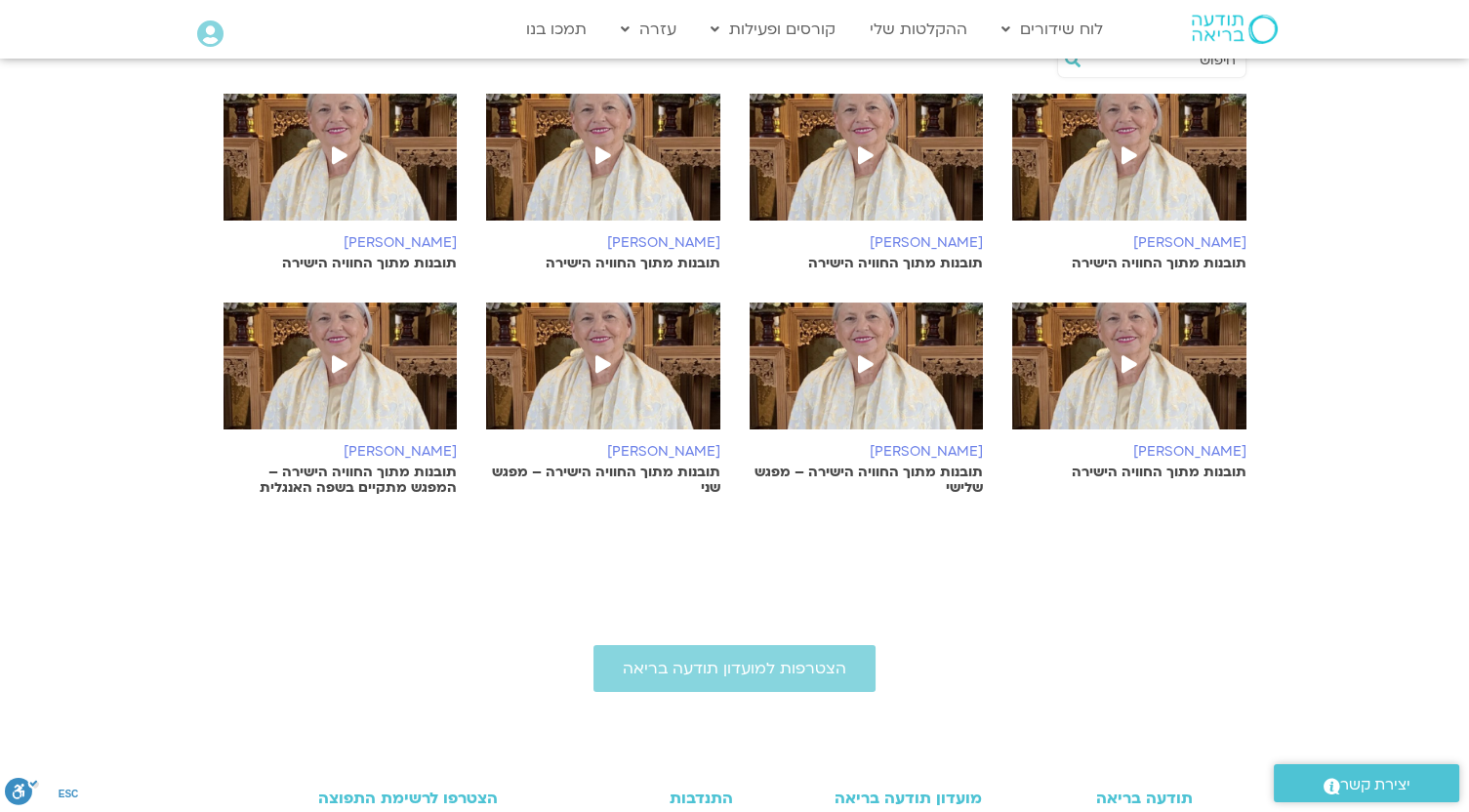
scroll to position [407, 0]
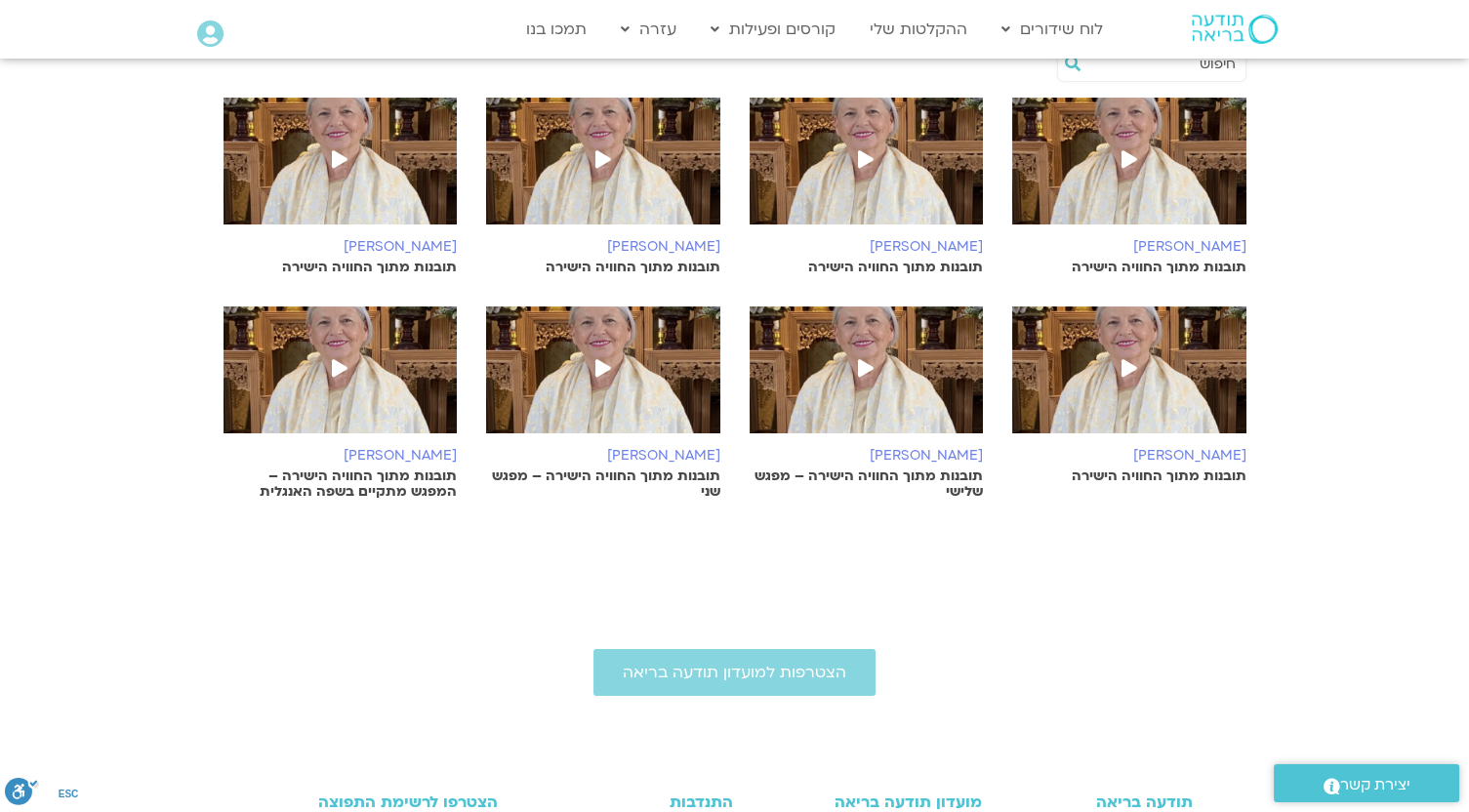
click at [852, 477] on p "תובנות מתוך החוויה הישירה – מפגש שלישי" at bounding box center [867, 484] width 235 height 32
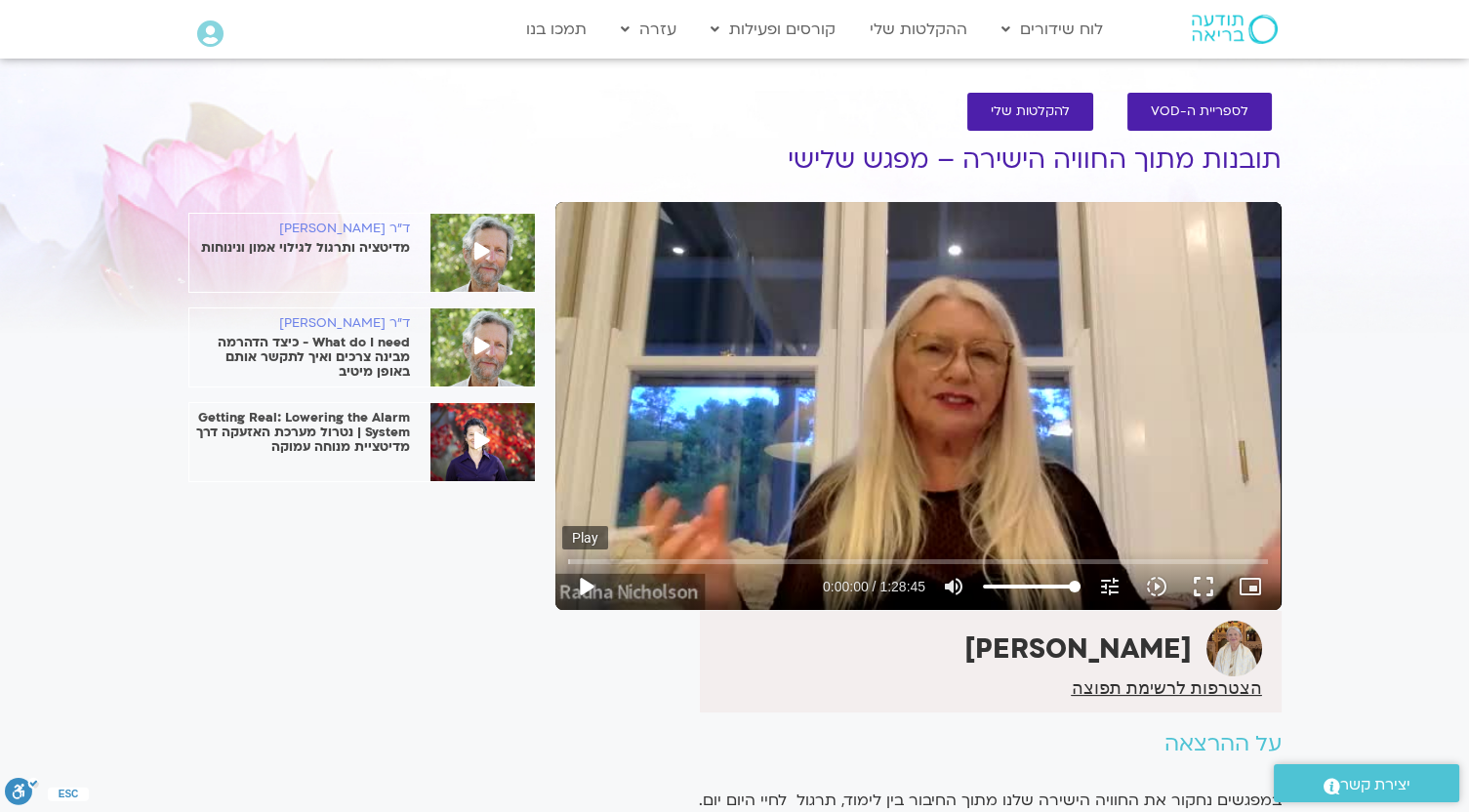
click at [591, 589] on button "play_arrow" at bounding box center [585, 586] width 47 height 47
type input "2.369041"
click at [588, 581] on button "pause" at bounding box center [585, 586] width 47 height 47
type input "97.68598"
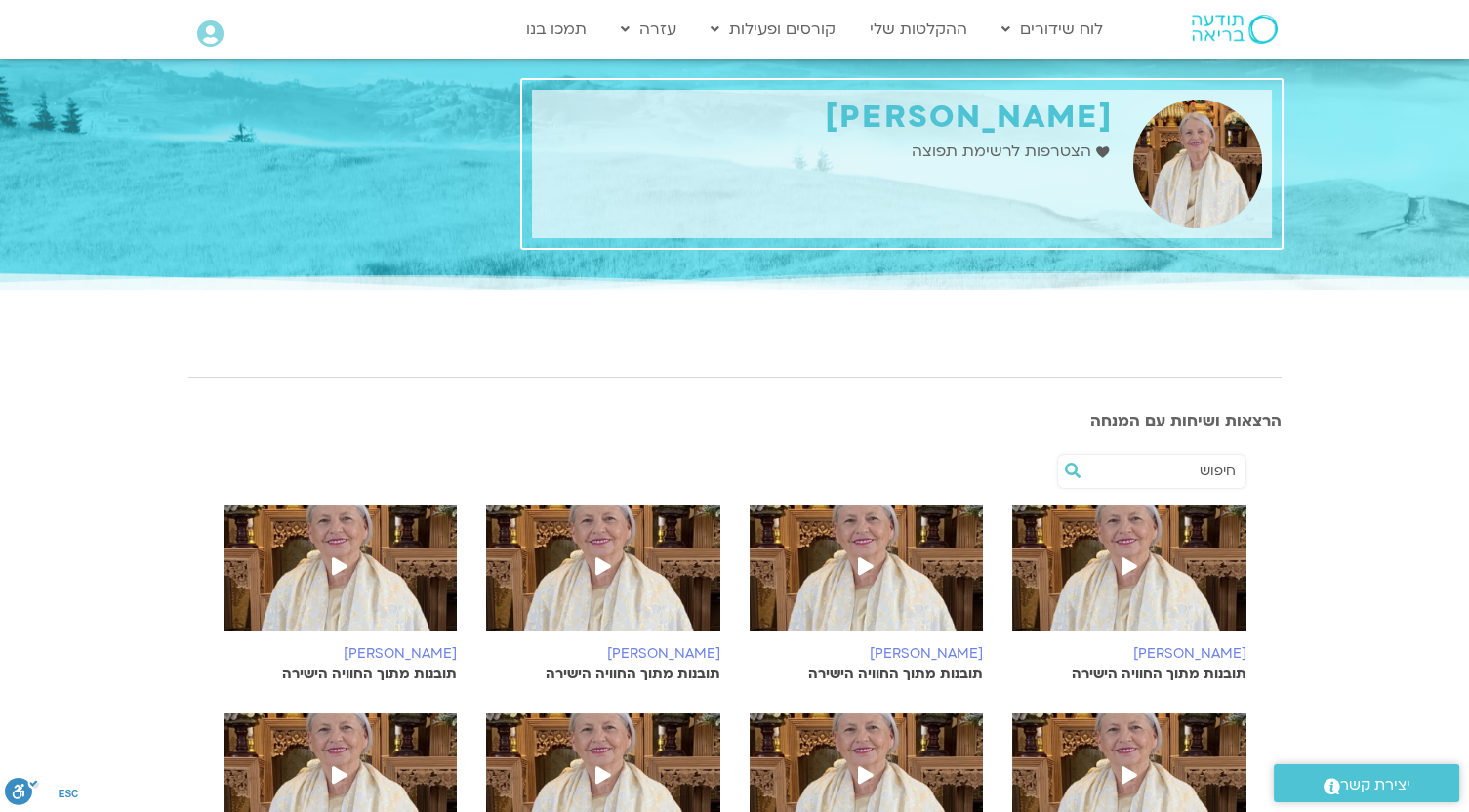
click at [1183, 464] on input "text" at bounding box center [1162, 471] width 149 height 34
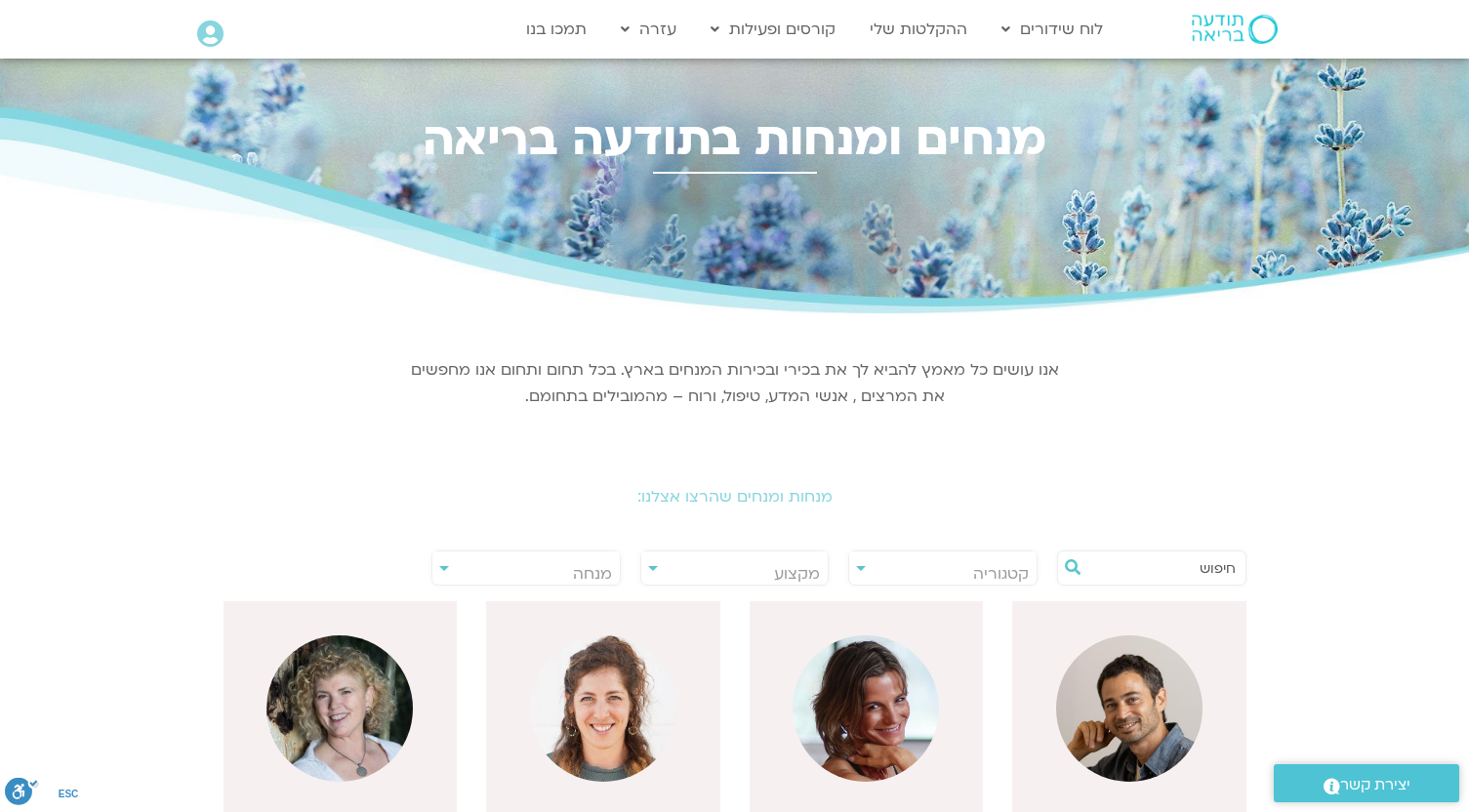
select select "***"
click at [1172, 569] on input "text" at bounding box center [1162, 568] width 149 height 34
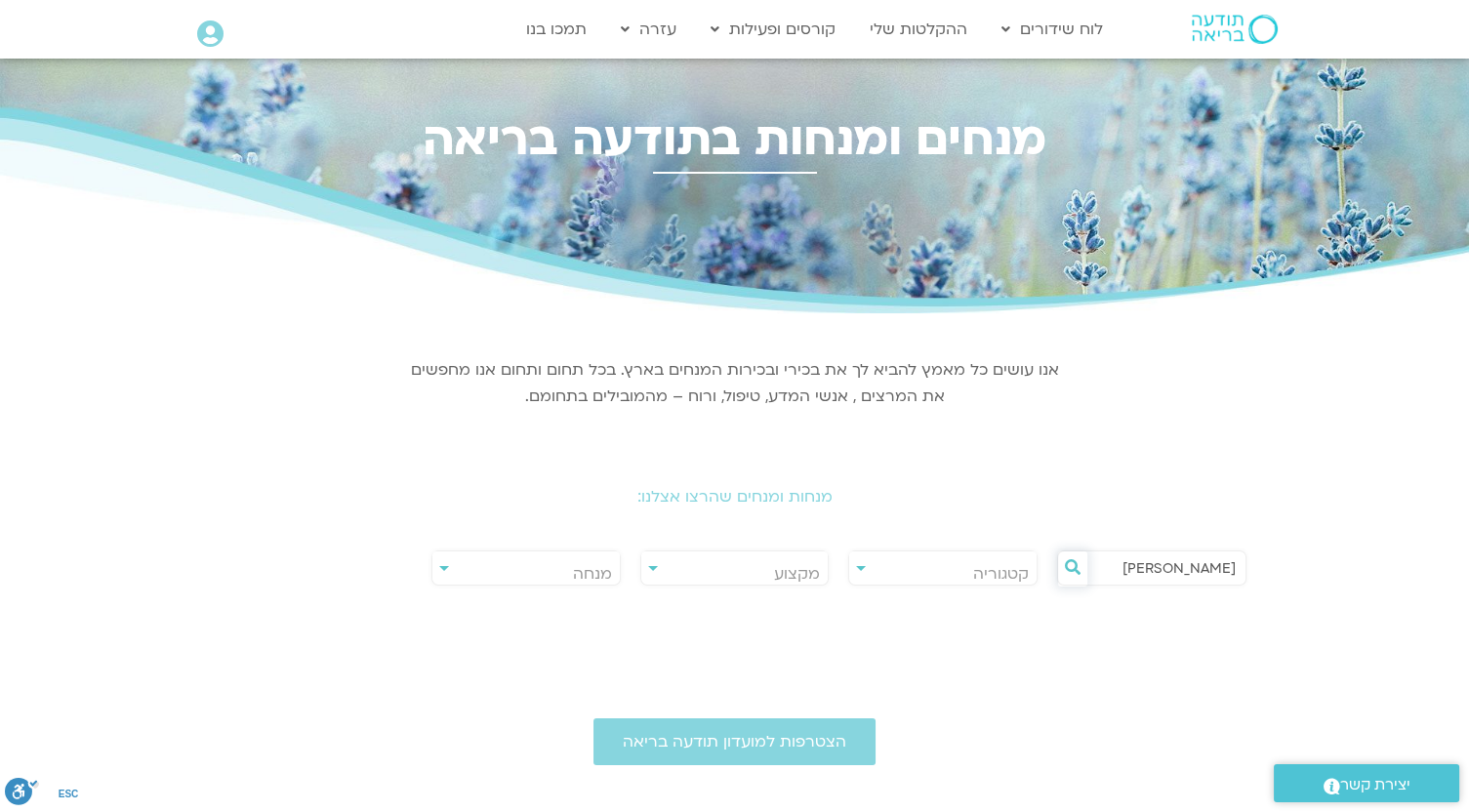
click at [1066, 573] on icon at bounding box center [1073, 567] width 16 height 16
click at [1146, 564] on input "[PERSON_NAME]" at bounding box center [1162, 568] width 149 height 34
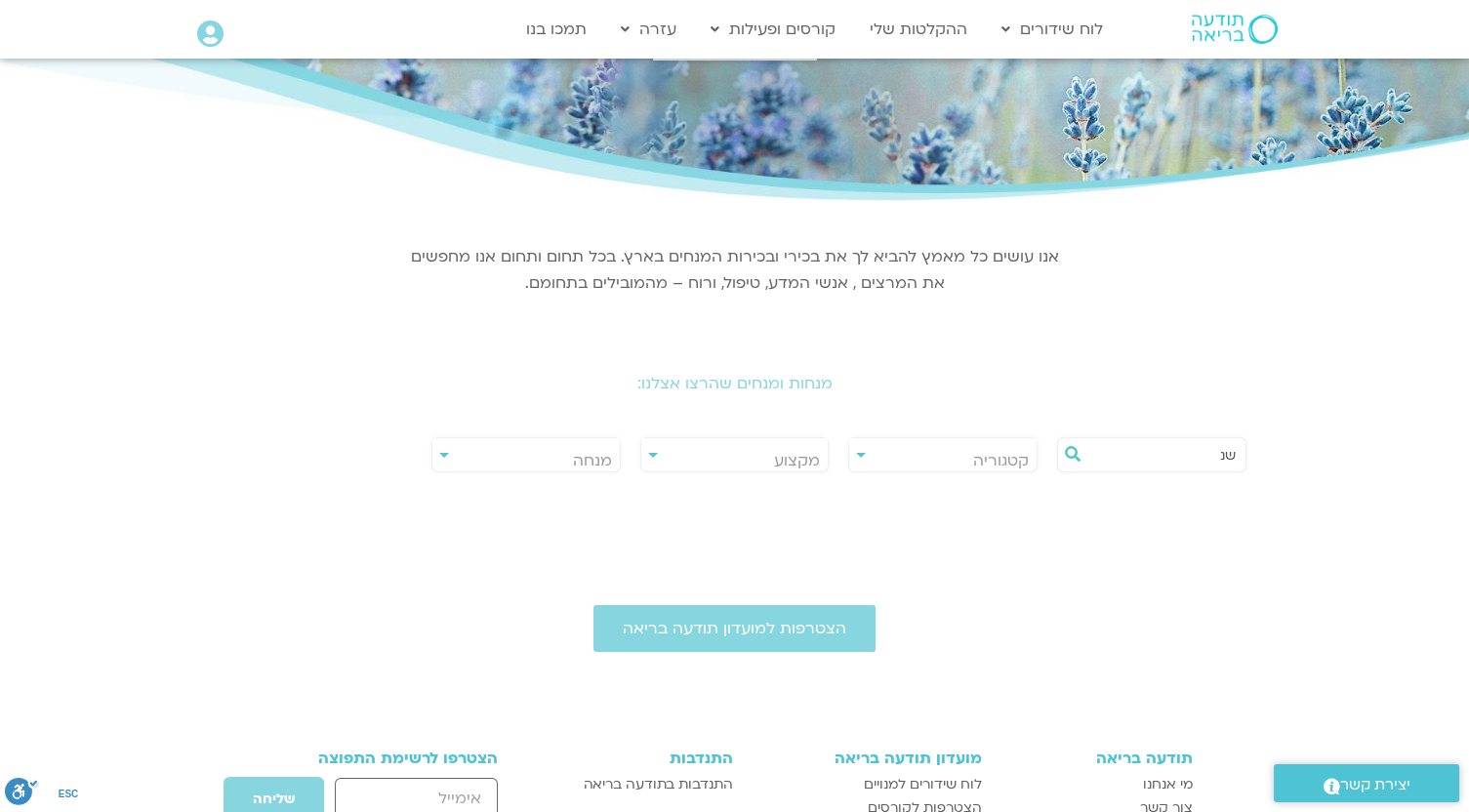
scroll to position [104, 0]
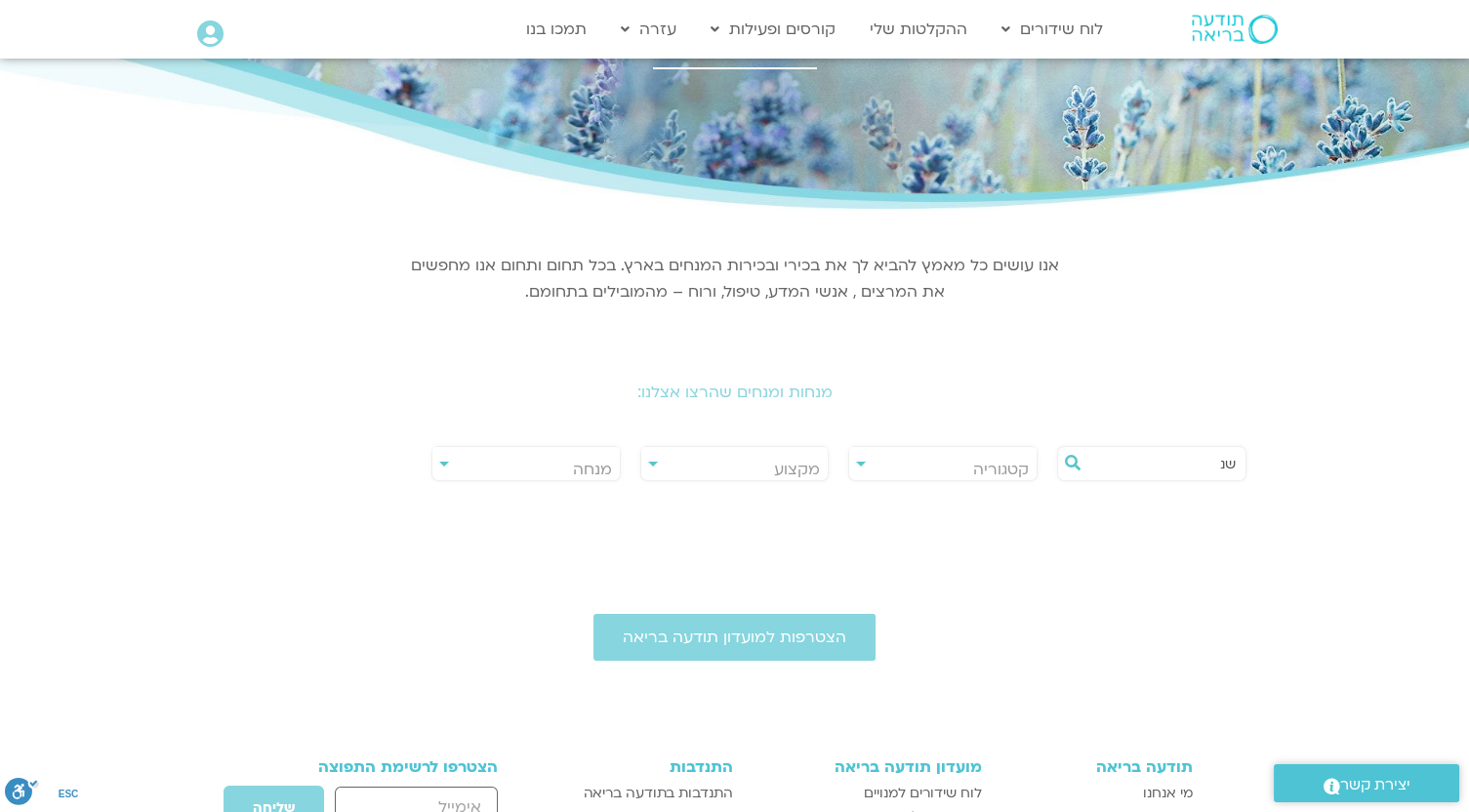
type input "ש"
click at [1066, 455] on icon at bounding box center [1073, 462] width 16 height 16
click at [1435, 317] on section "**********" at bounding box center [734, 357] width 1469 height 297
drag, startPoint x: 1169, startPoint y: 468, endPoint x: 1430, endPoint y: 458, distance: 261.2
click at [1430, 458] on section "**********" at bounding box center [734, 357] width 1469 height 297
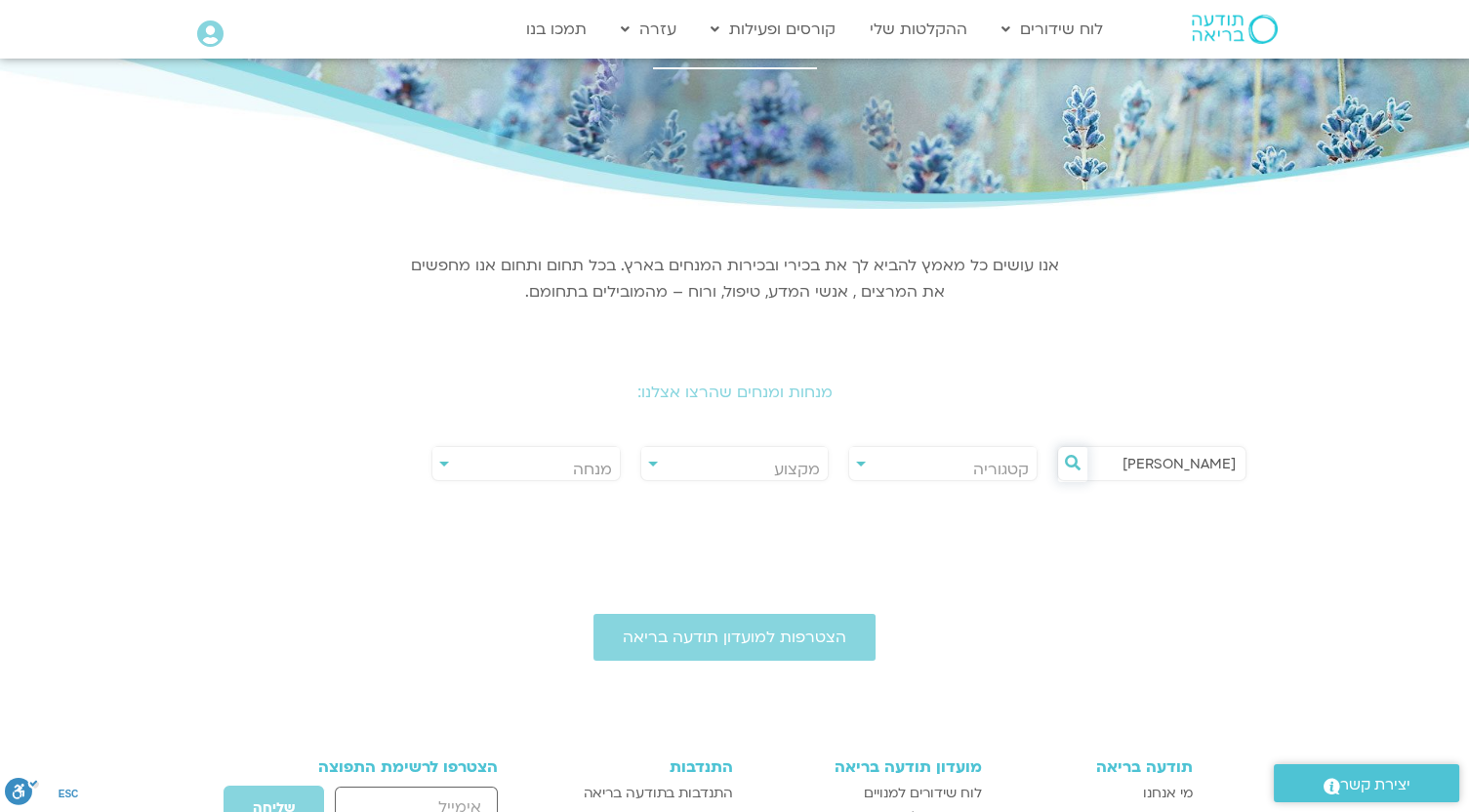
click at [1073, 470] on button at bounding box center [1074, 463] width 30 height 35
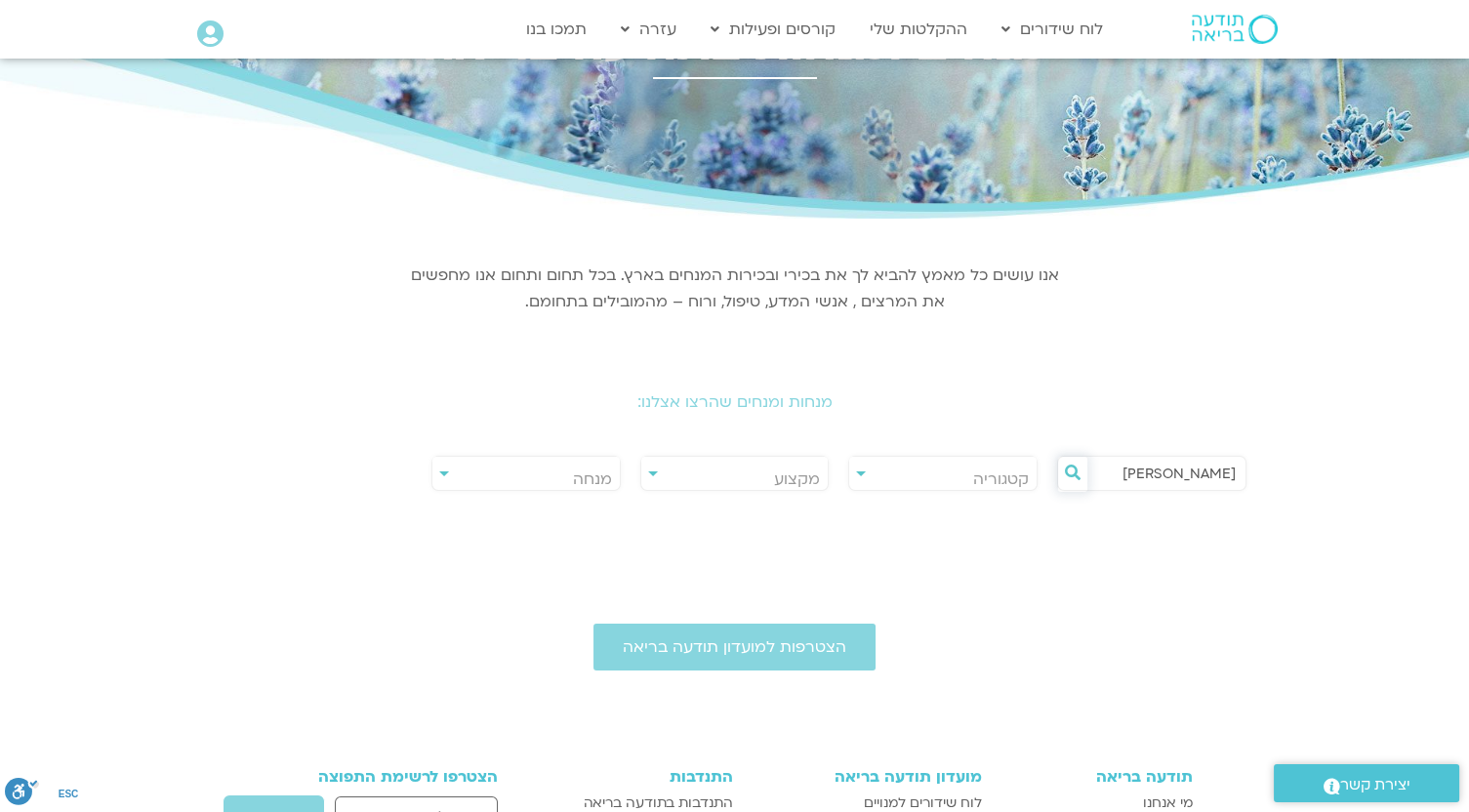
scroll to position [0, 0]
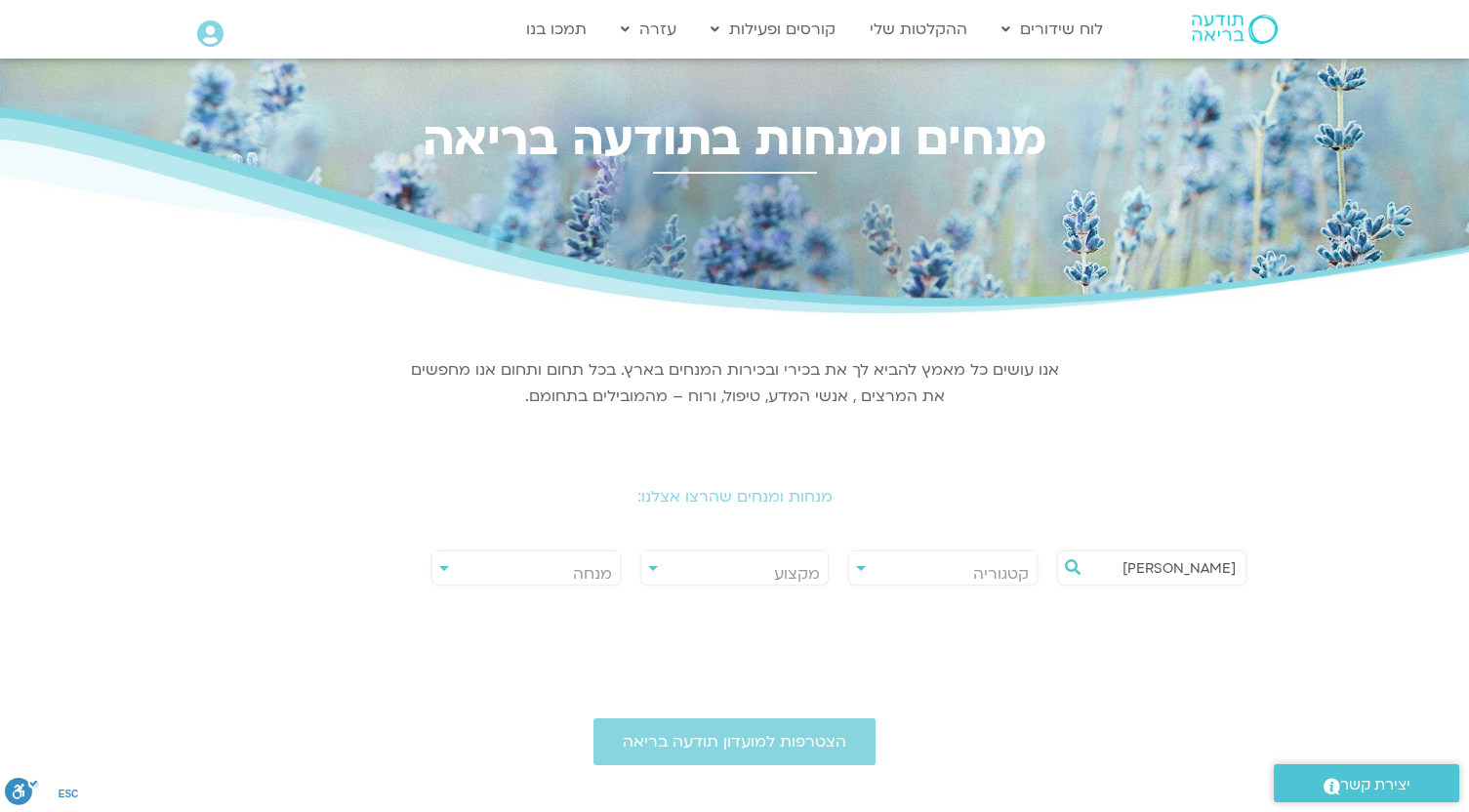
click at [1176, 596] on div "**********" at bounding box center [735, 572] width 1023 height 54
click at [1185, 579] on input "שאנייה" at bounding box center [1162, 568] width 149 height 34
drag, startPoint x: 1133, startPoint y: 568, endPoint x: 1488, endPoint y: 578, distance: 355.1
click at [1468, 578] on html "דלג לתוכן Main Menu לוח שידורים לוח שידורים יומי תכניה שבועית ההקלטות שלי קורסי…" at bounding box center [734, 640] width 1469 height 1280
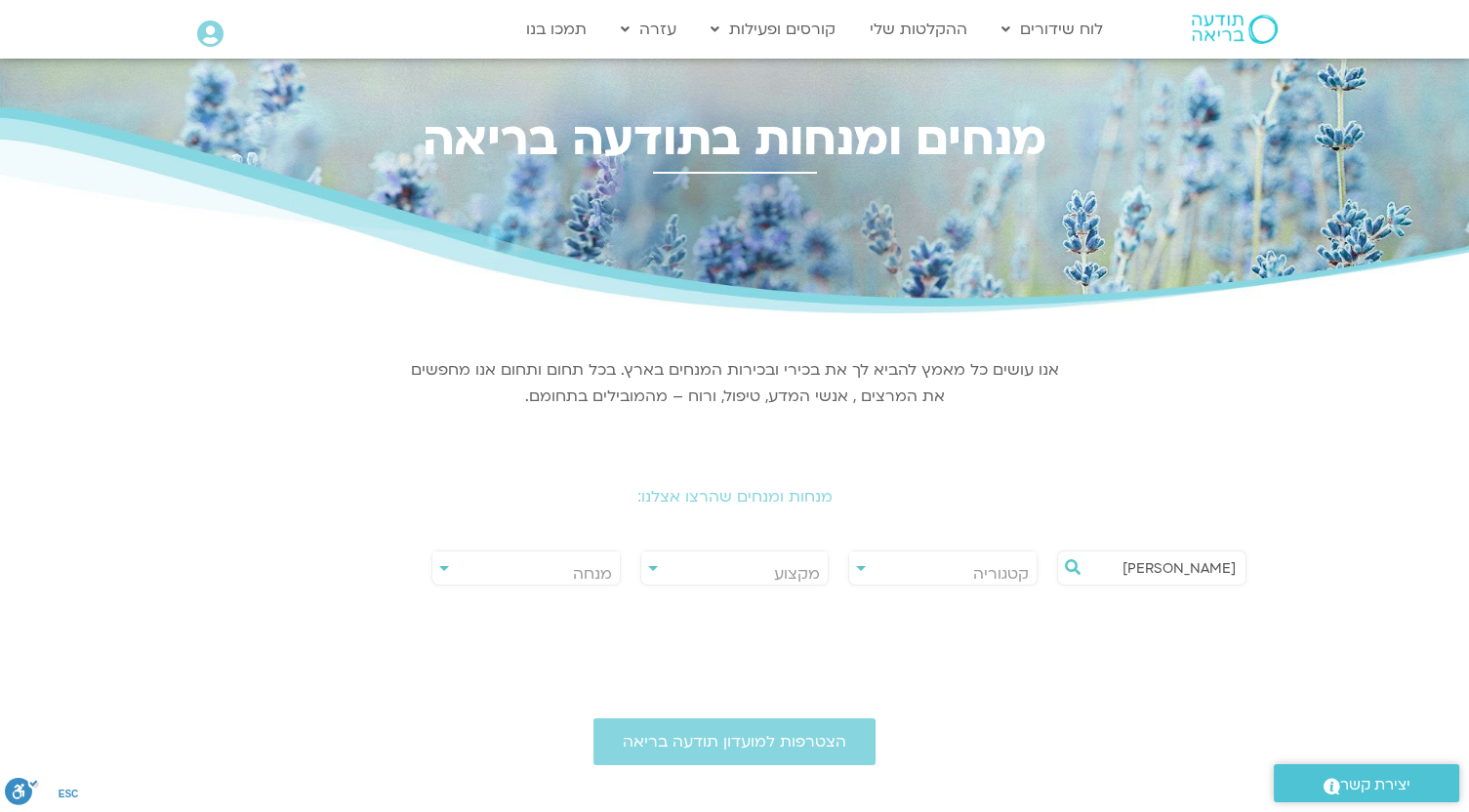
click at [1197, 574] on input "בן חיים" at bounding box center [1162, 568] width 149 height 34
type input "ב"
drag, startPoint x: 1110, startPoint y: 559, endPoint x: 1258, endPoint y: 555, distance: 148.1
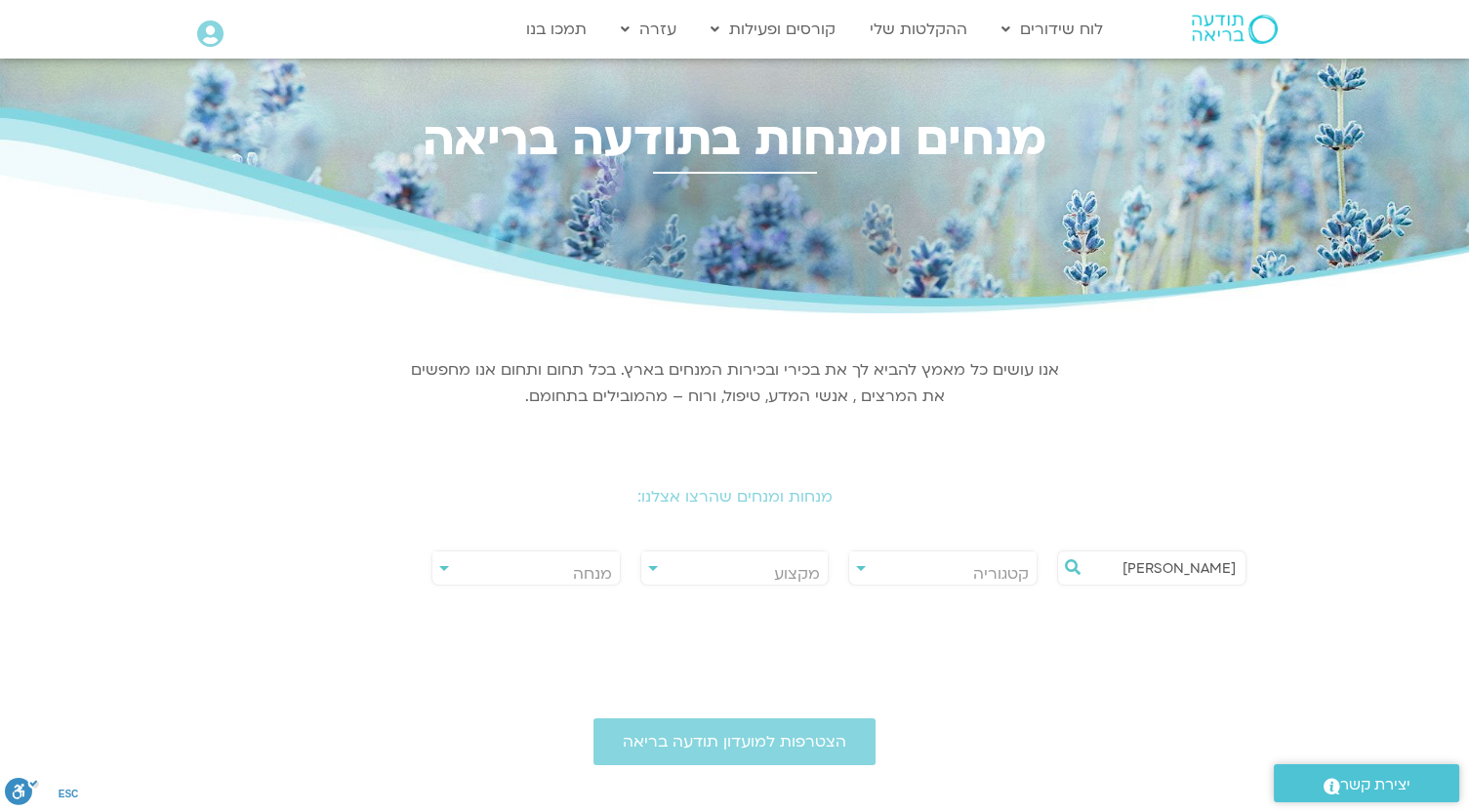
click at [1258, 555] on div "**********" at bounding box center [735, 572] width 1094 height 54
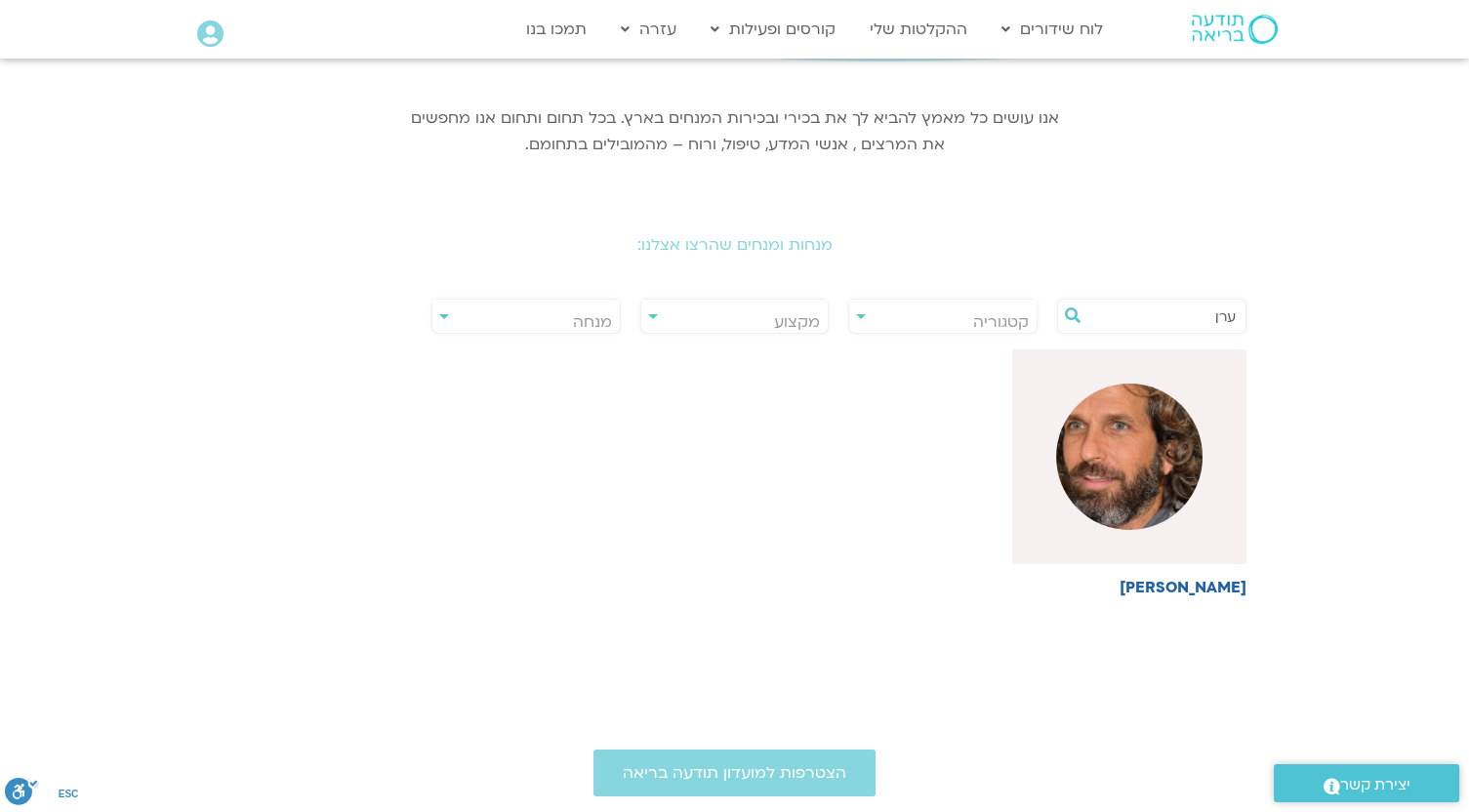
scroll to position [32, 0]
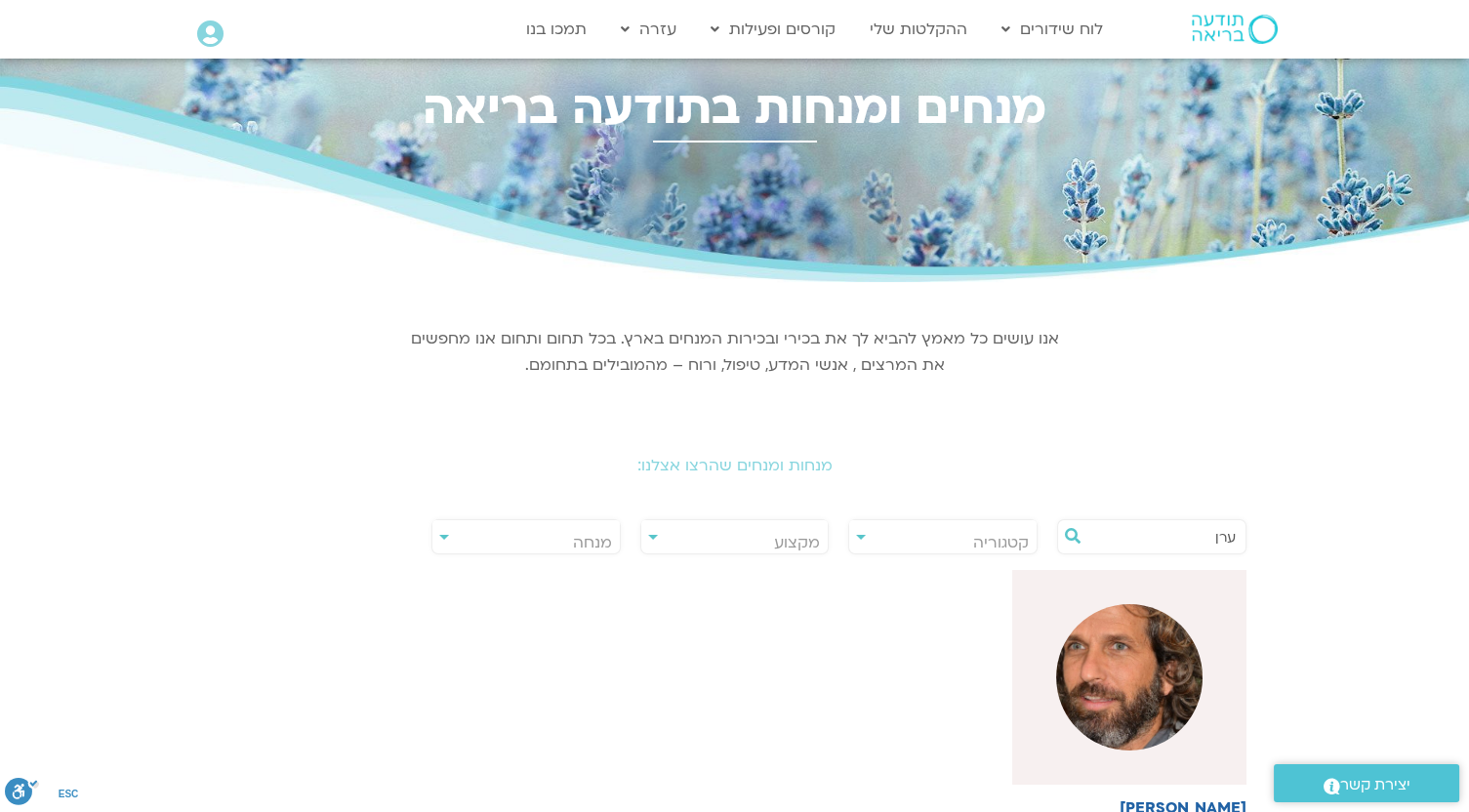
drag, startPoint x: 1188, startPoint y: 536, endPoint x: 1341, endPoint y: 516, distance: 154.3
click at [1341, 516] on section "**********" at bounding box center [734, 572] width 1469 height 580
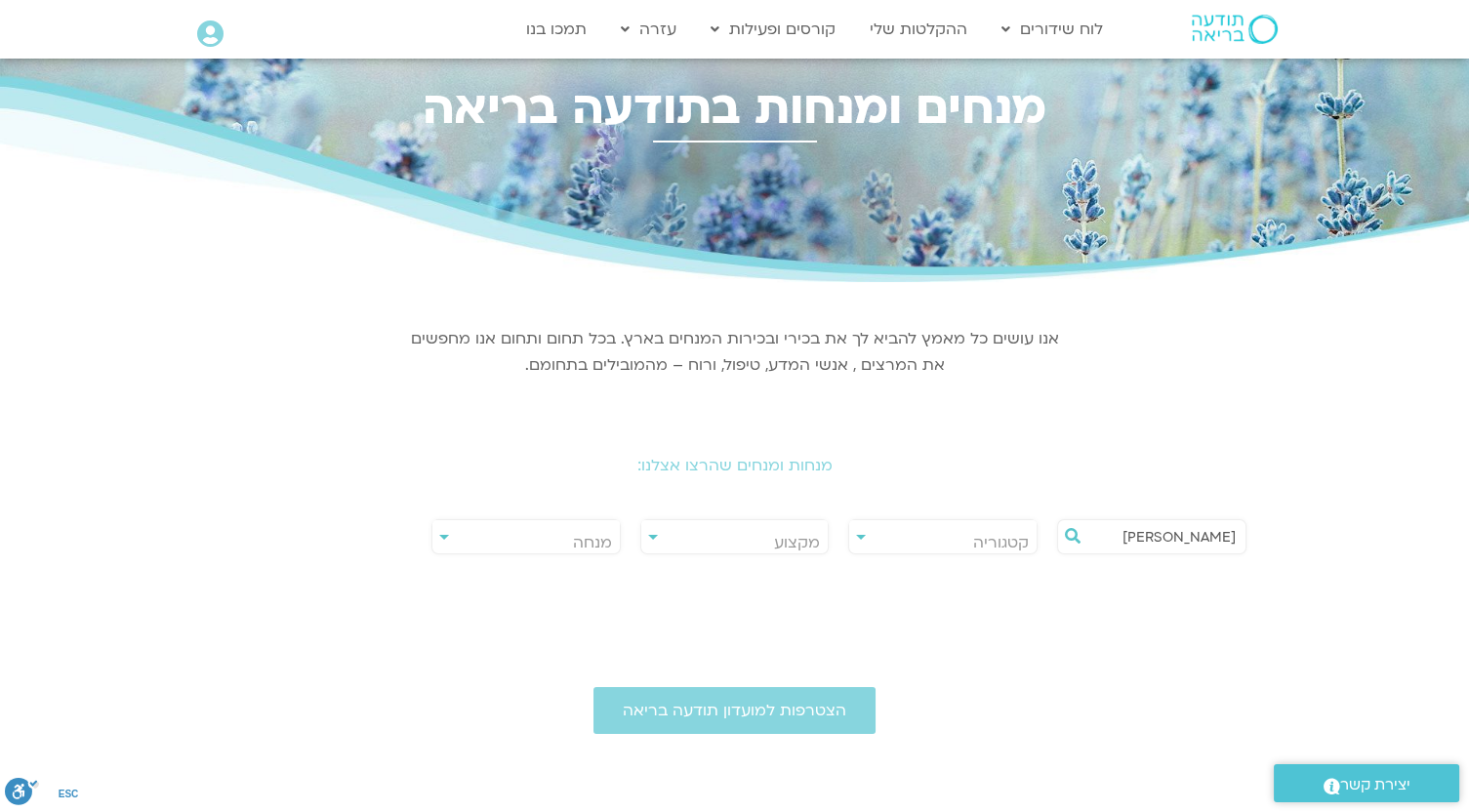
type input "טייכר"
click at [1341, 516] on section "**********" at bounding box center [734, 431] width 1469 height 297
drag, startPoint x: 1341, startPoint y: 516, endPoint x: 1061, endPoint y: 460, distance: 285.5
click at [1061, 460] on section "**********" at bounding box center [734, 431] width 1469 height 297
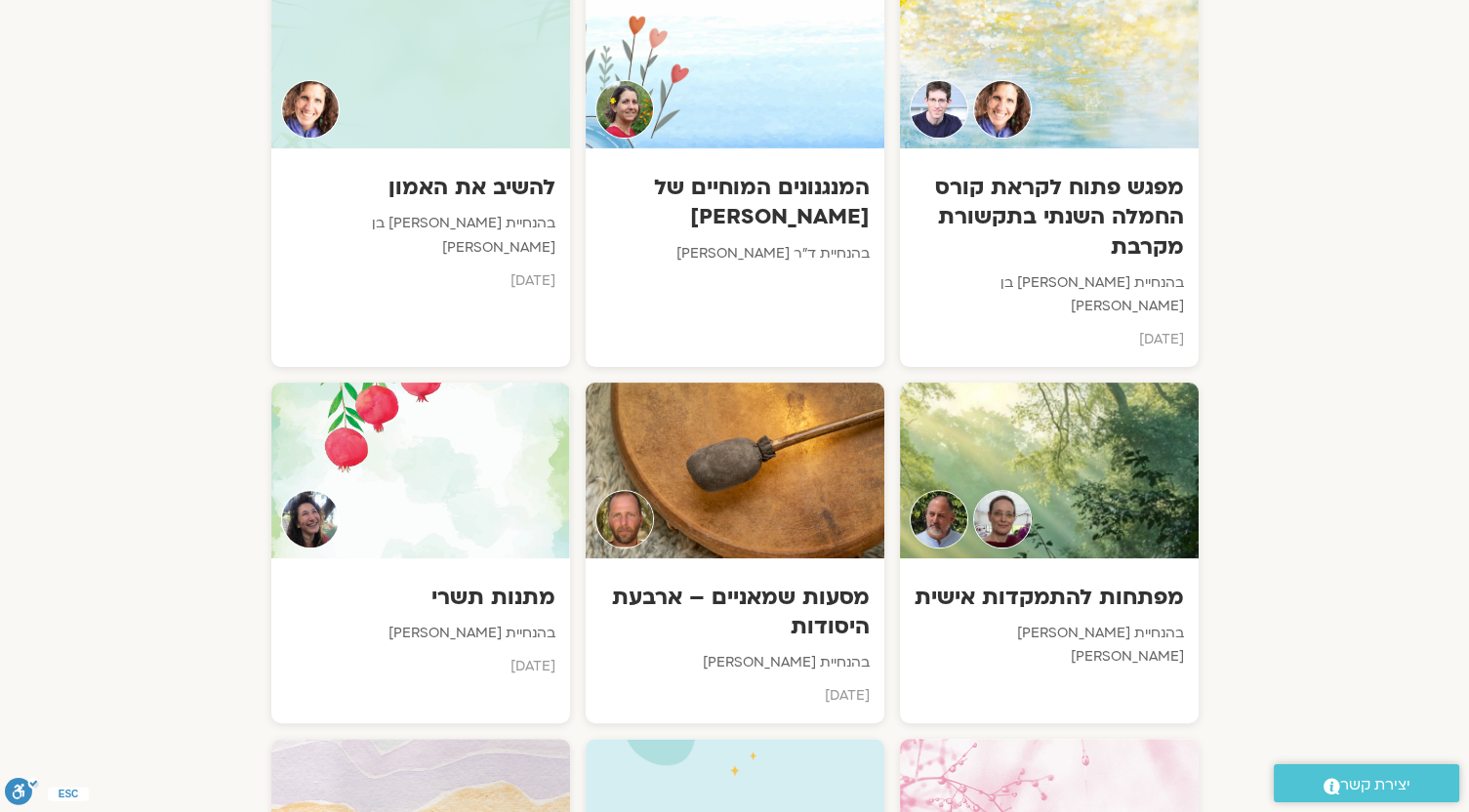
scroll to position [1047, 0]
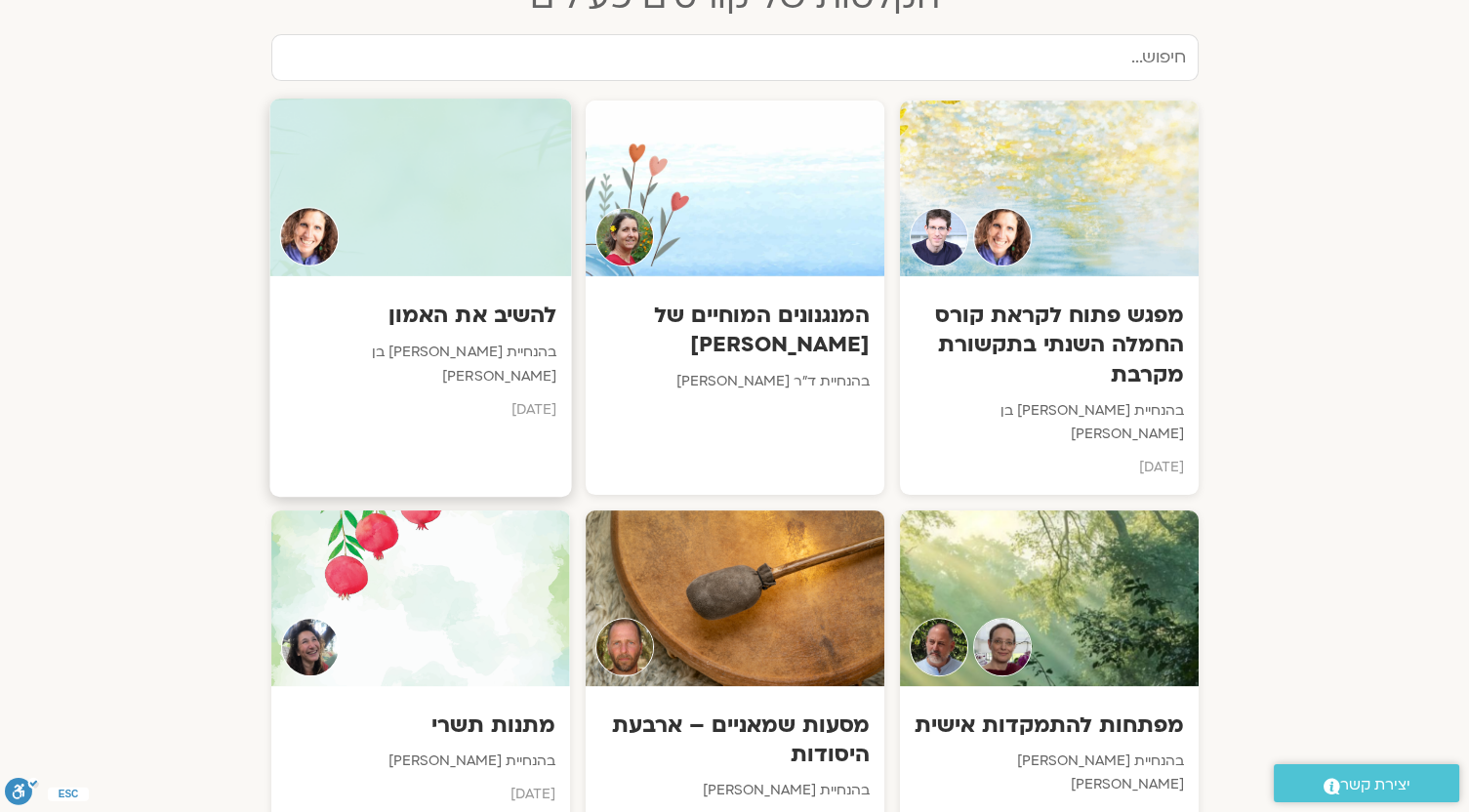
click at [527, 301] on h3 "להשיב את האמון" at bounding box center [420, 316] width 272 height 31
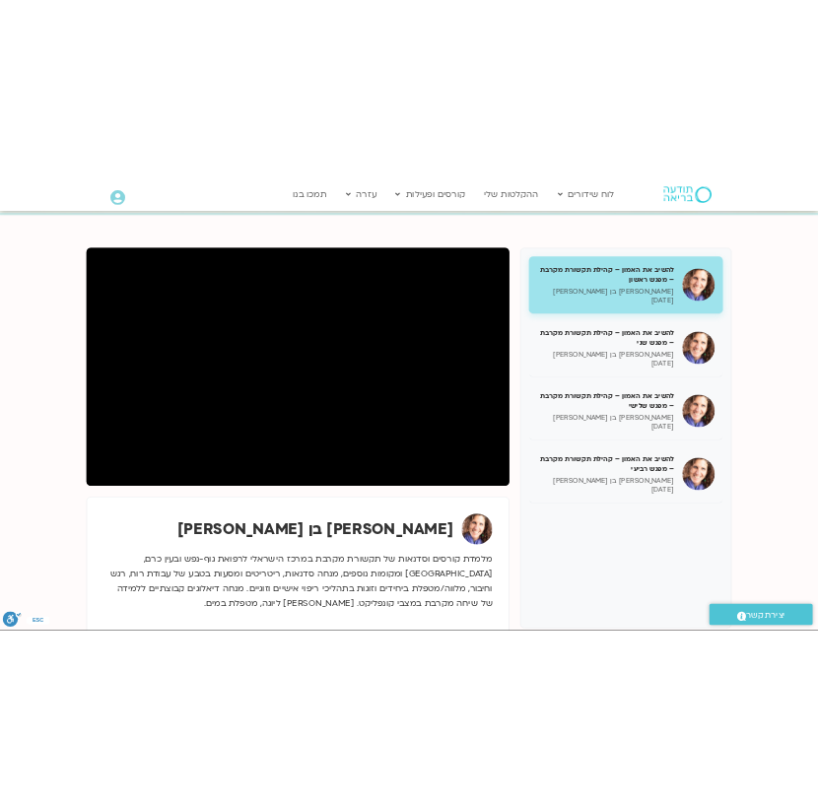
scroll to position [188, 0]
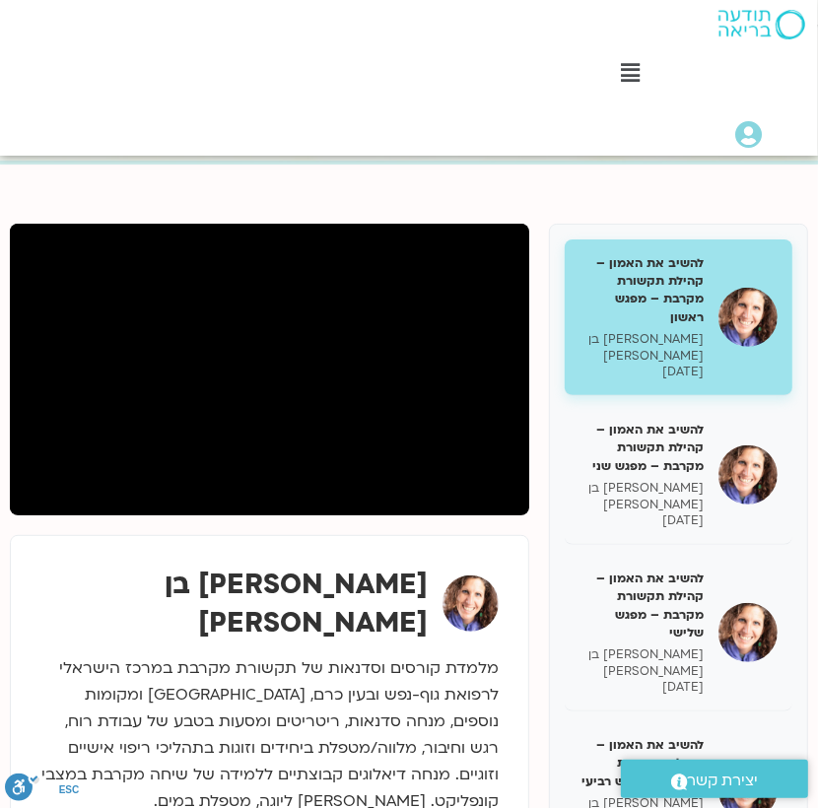
click at [61, 538] on div "[PERSON_NAME] בן [PERSON_NAME]" at bounding box center [269, 697] width 519 height 325
click at [41, 87] on div "Main Menu לוח שידורים לוח שידורים יומי תכניה שבועית ההקלטות שלי קורסים ופעילות …" at bounding box center [409, 78] width 818 height 156
